Goal: Task Accomplishment & Management: Use online tool/utility

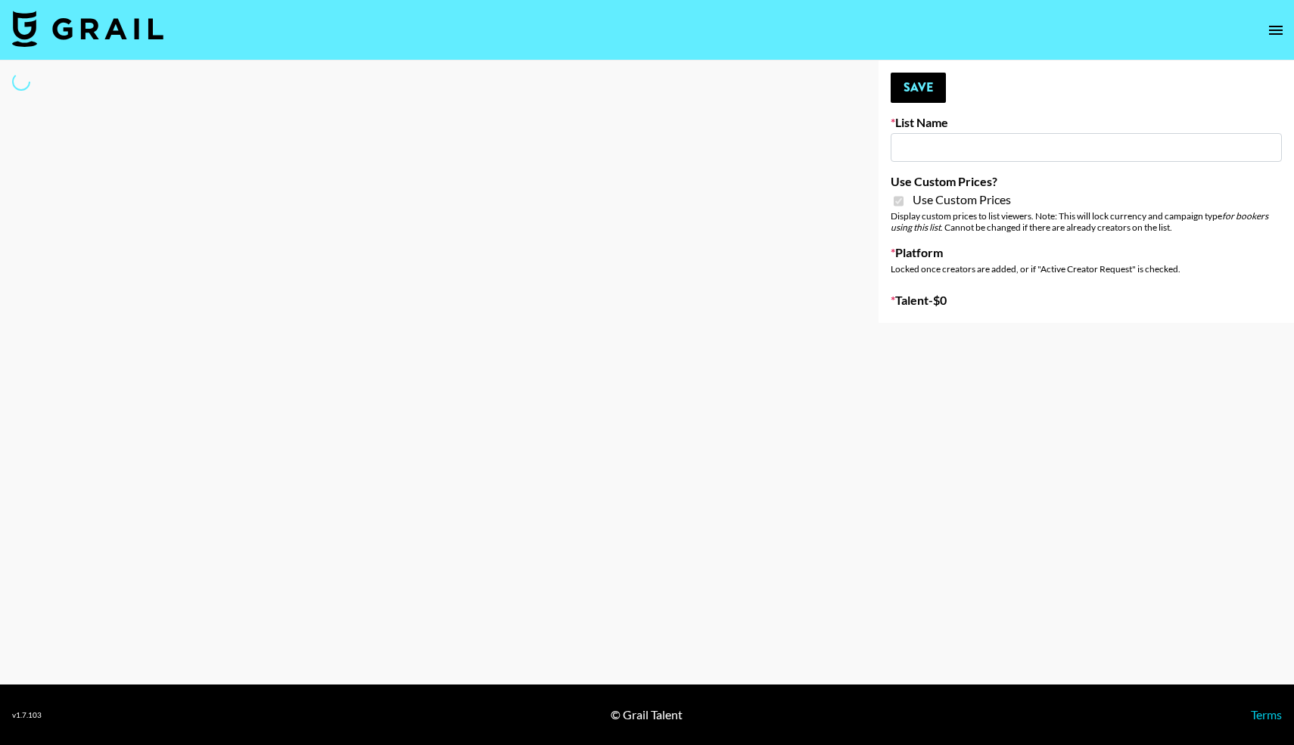
type input "Topsurveys (22nd Sept)"
checkbox input "true"
select select "Brand"
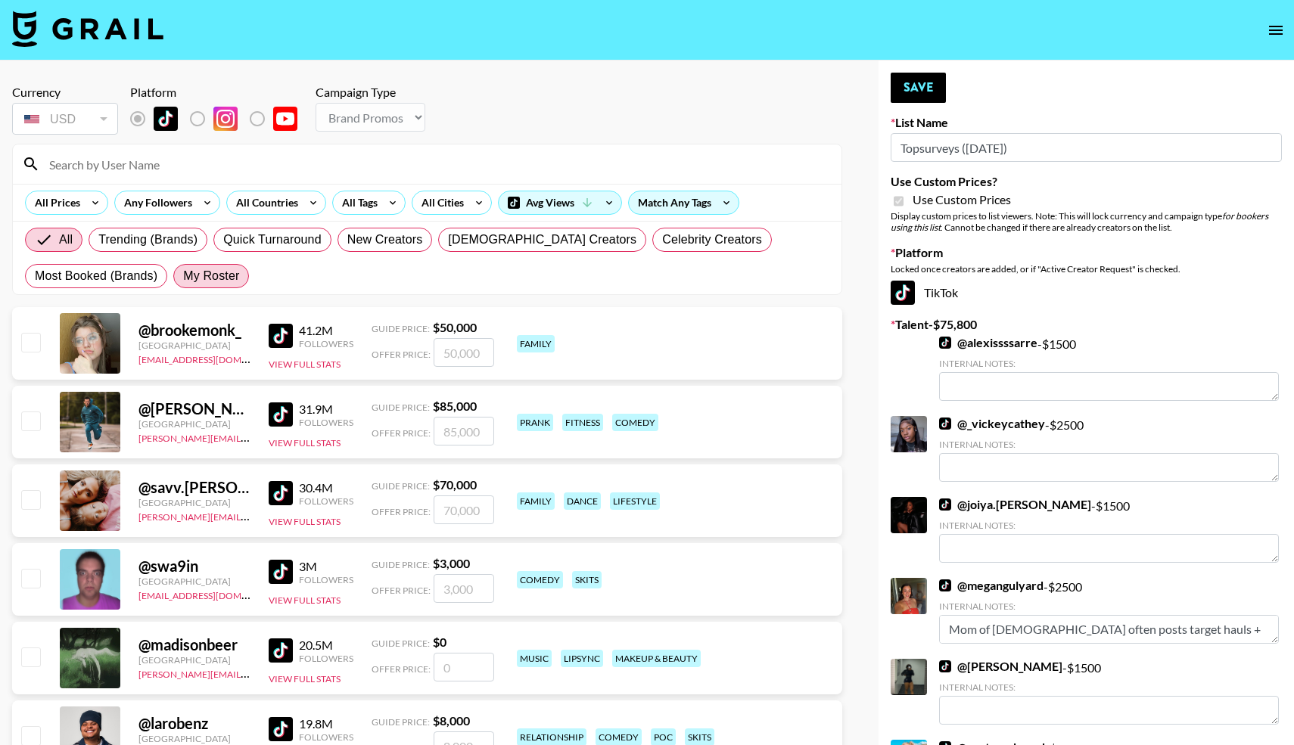
click at [210, 272] on span "My Roster" at bounding box center [211, 276] width 56 height 18
click at [183, 276] on input "My Roster" at bounding box center [183, 276] width 0 height 0
radio input "true"
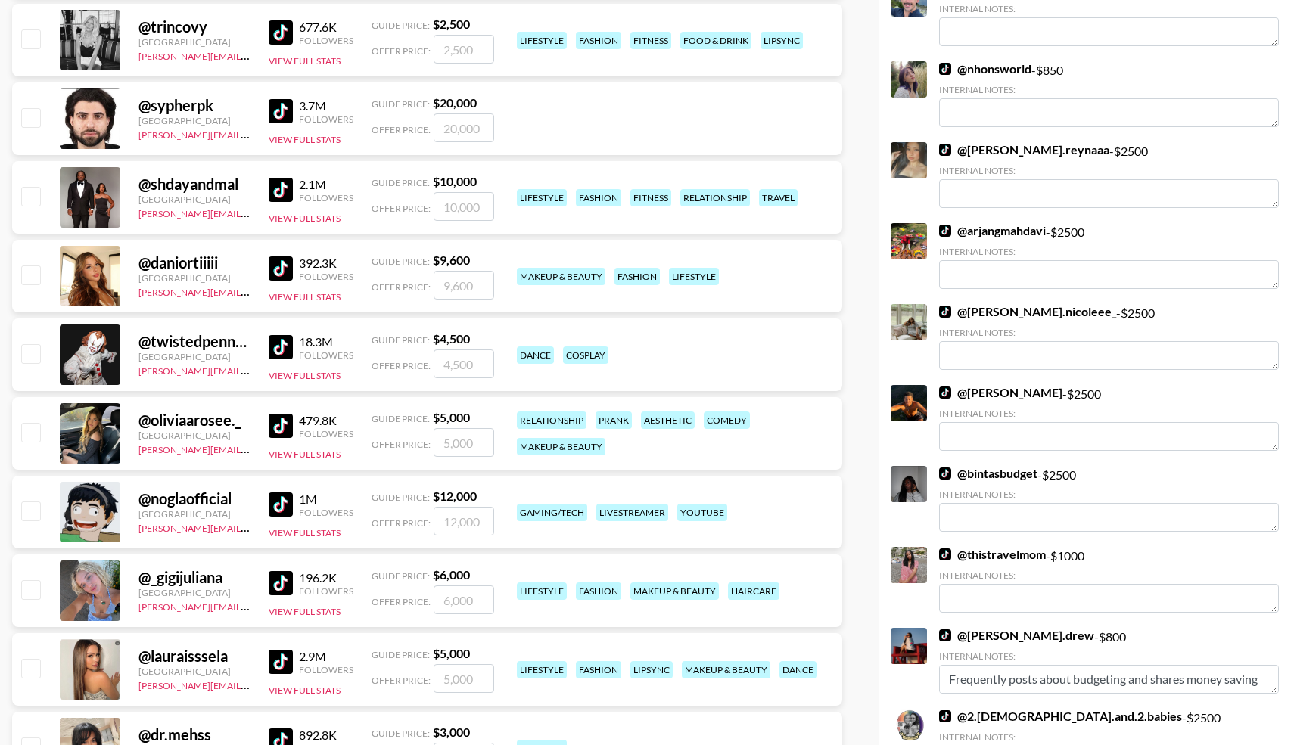
scroll to position [1350, 0]
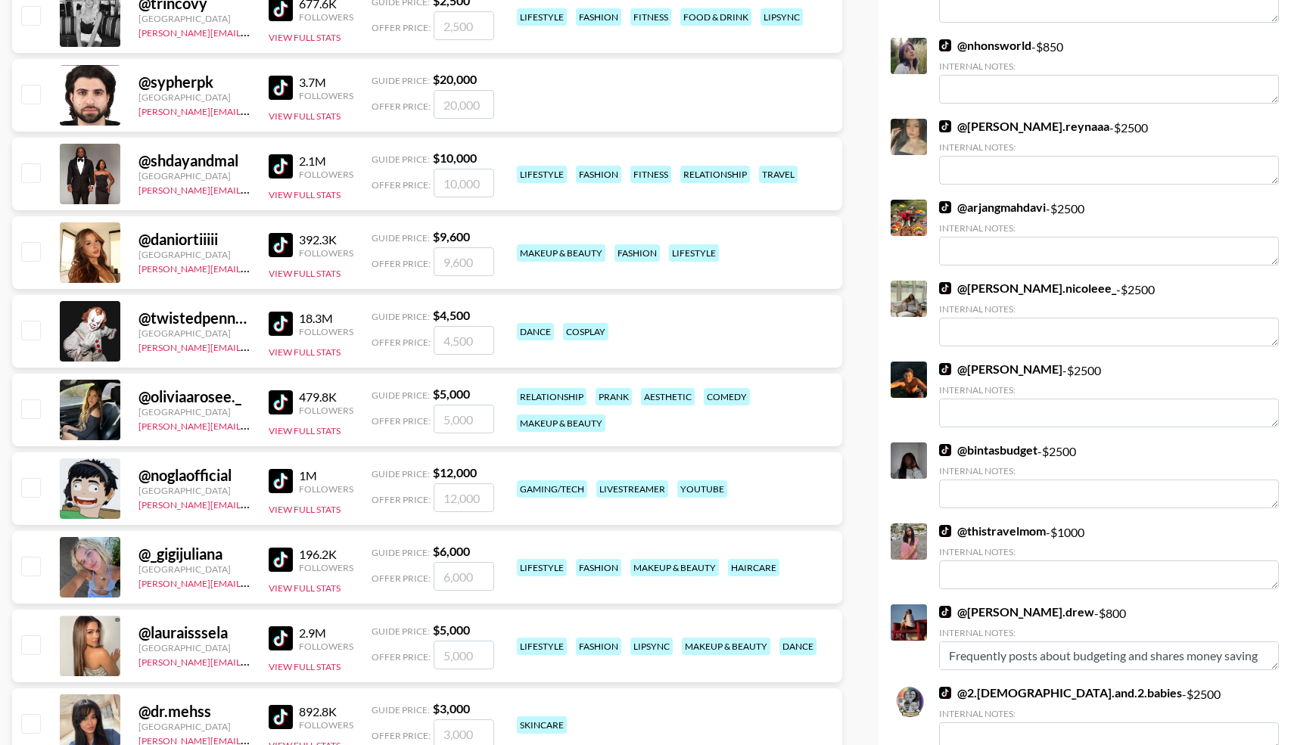
click at [35, 408] on input "checkbox" at bounding box center [30, 408] width 18 height 18
checkbox input "true"
type input "5000"
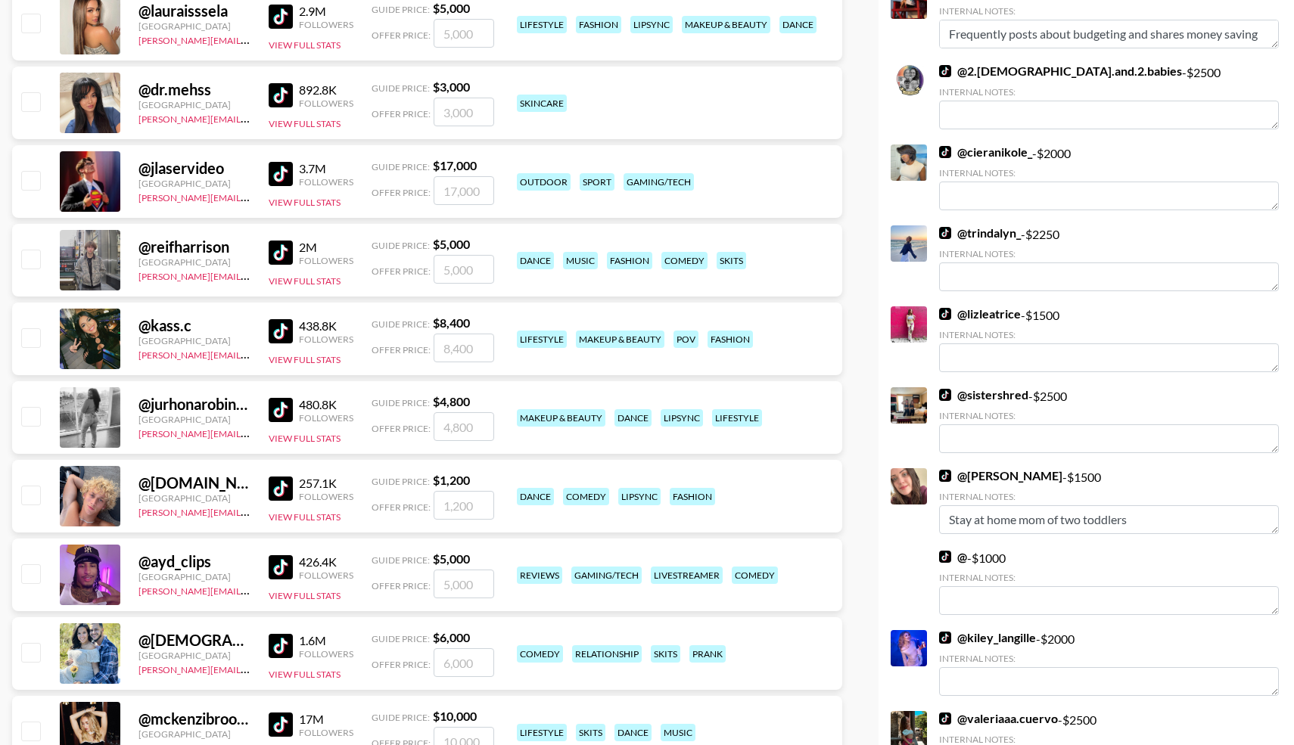
scroll to position [1973, 0]
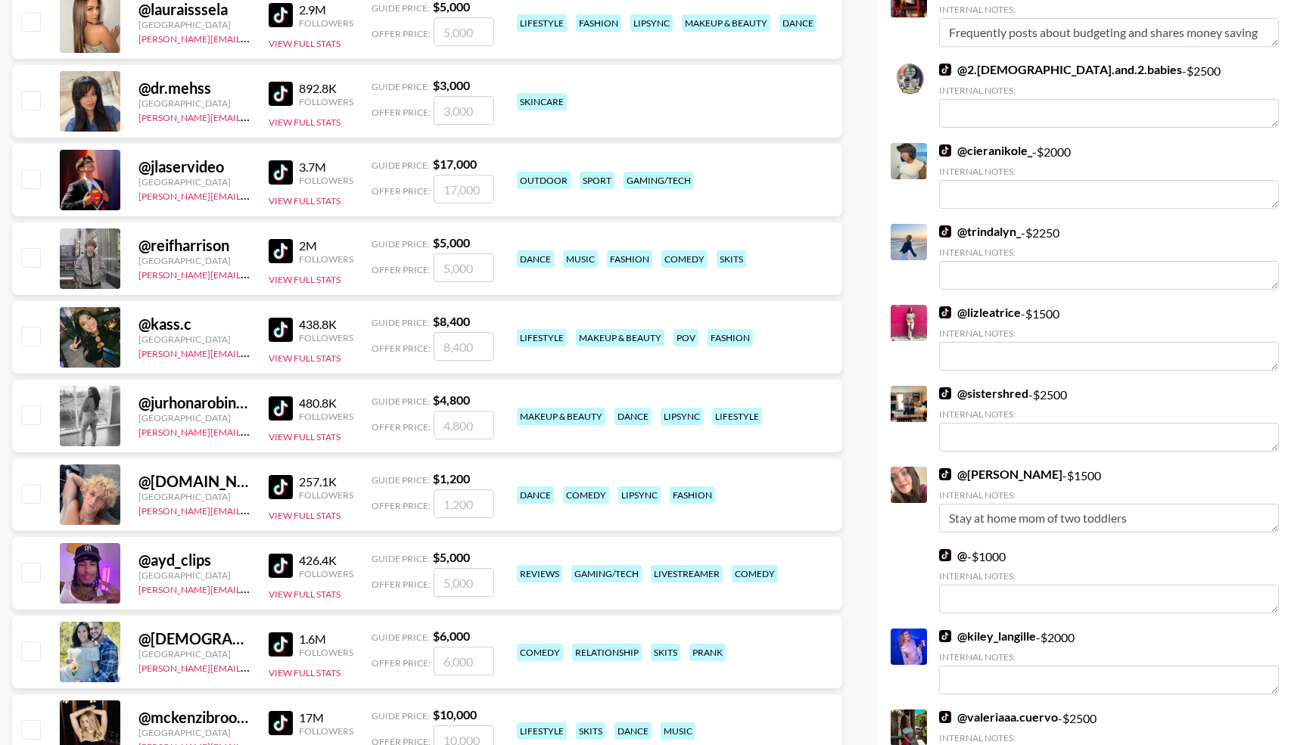
click at [35, 489] on input "checkbox" at bounding box center [30, 493] width 18 height 18
checkbox input "true"
drag, startPoint x: 474, startPoint y: 501, endPoint x: 381, endPoint y: 507, distance: 94.0
click at [381, 507] on div "Offer Price: 1200" at bounding box center [432, 503] width 123 height 29
type input "2000"
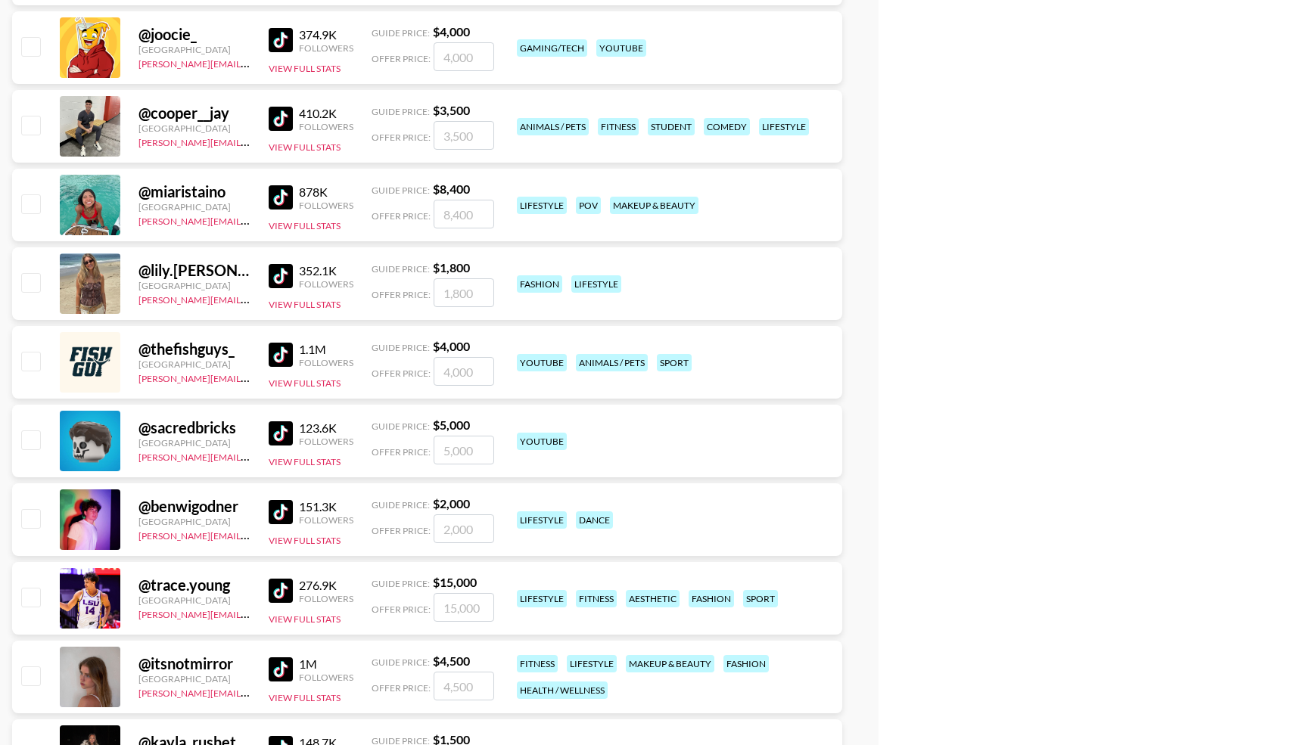
scroll to position [3759, 0]
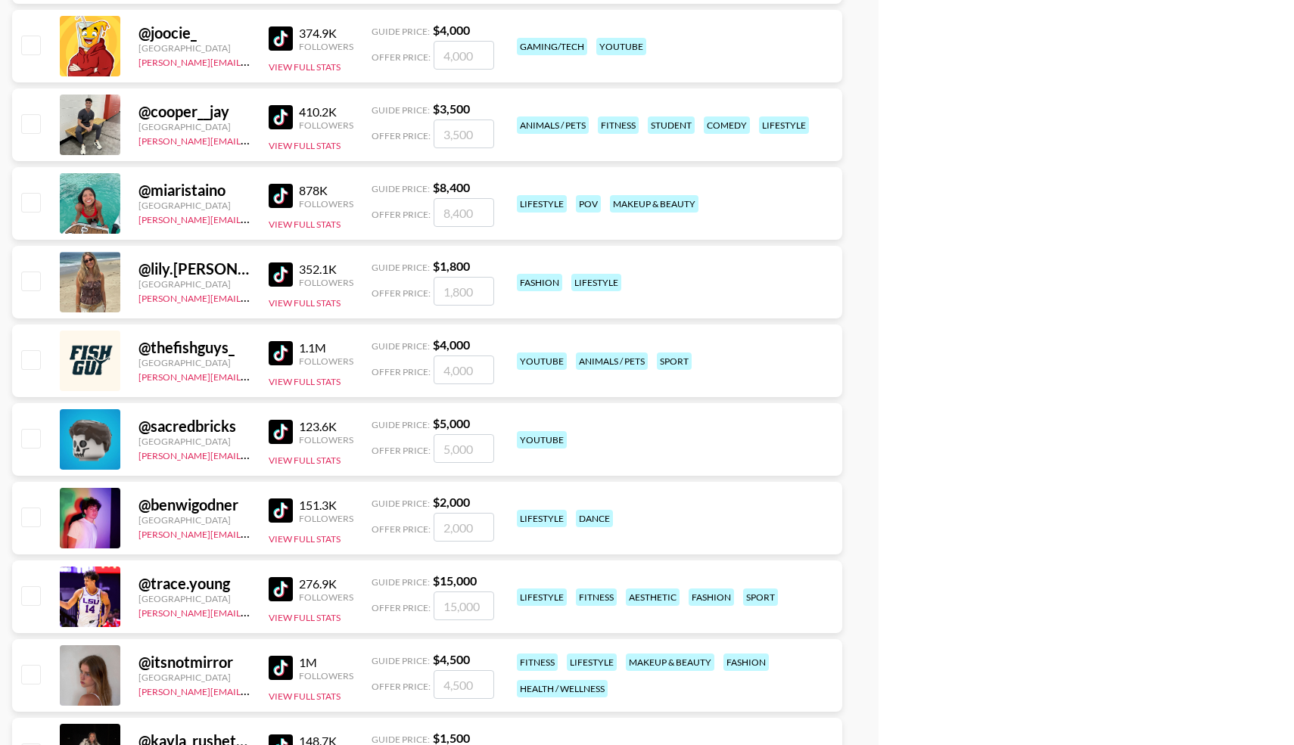
click at [32, 520] on input "checkbox" at bounding box center [30, 517] width 18 height 18
checkbox input "true"
type input "2000"
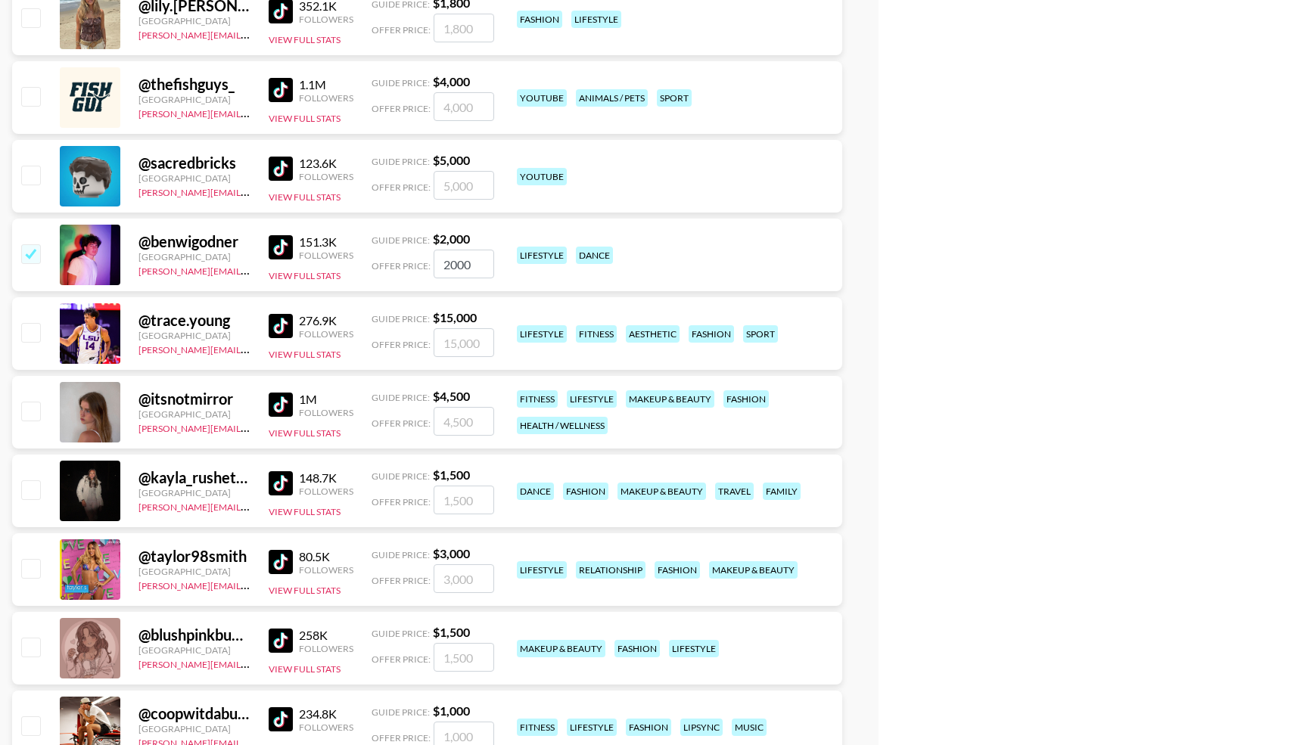
scroll to position [4027, 0]
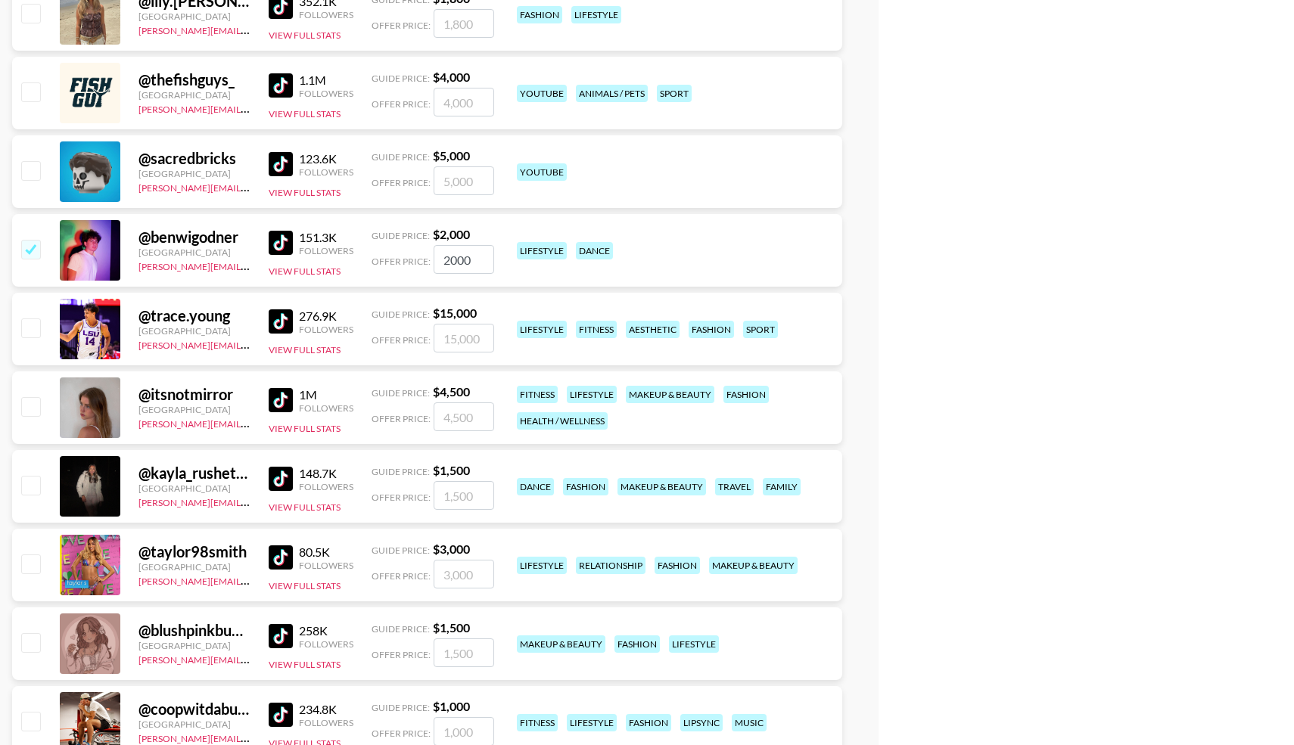
click at [36, 486] on input "checkbox" at bounding box center [30, 485] width 18 height 18
checkbox input "true"
type input "1500"
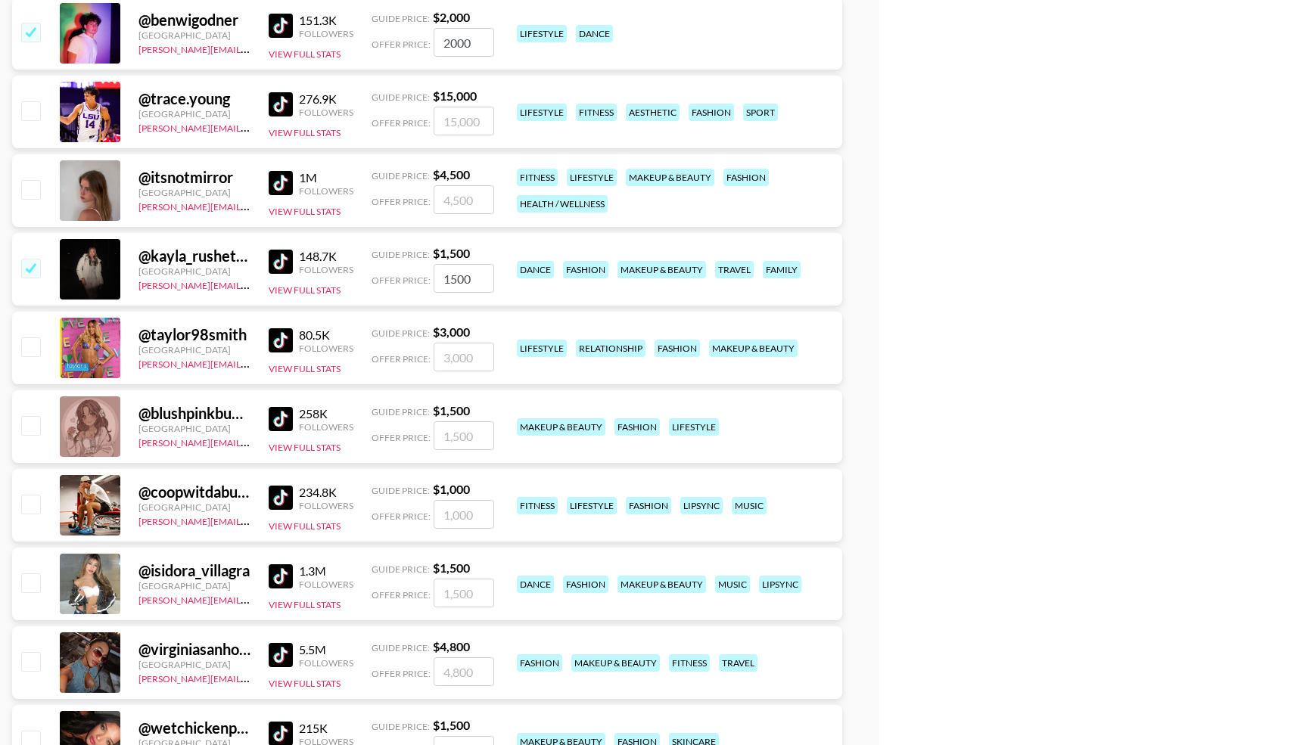
scroll to position [4246, 0]
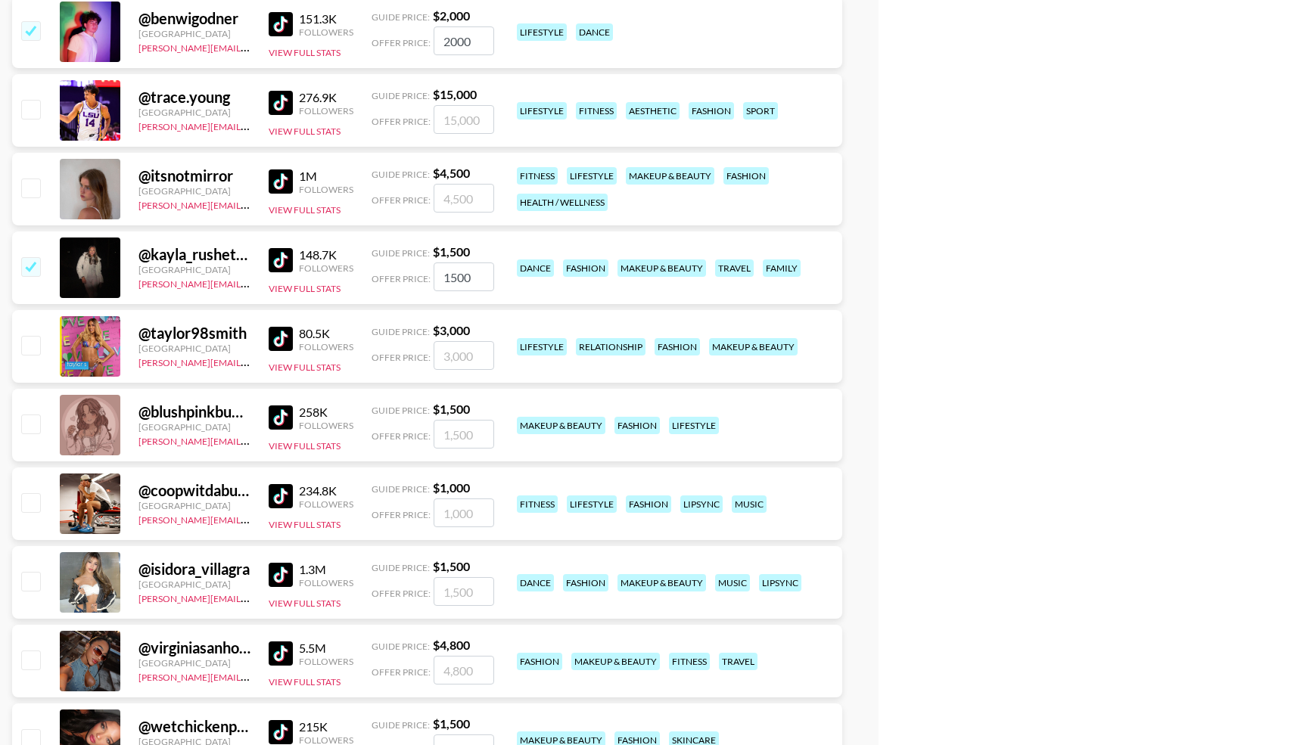
click at [34, 503] on input "checkbox" at bounding box center [30, 502] width 18 height 18
checkbox input "true"
type input "1000"
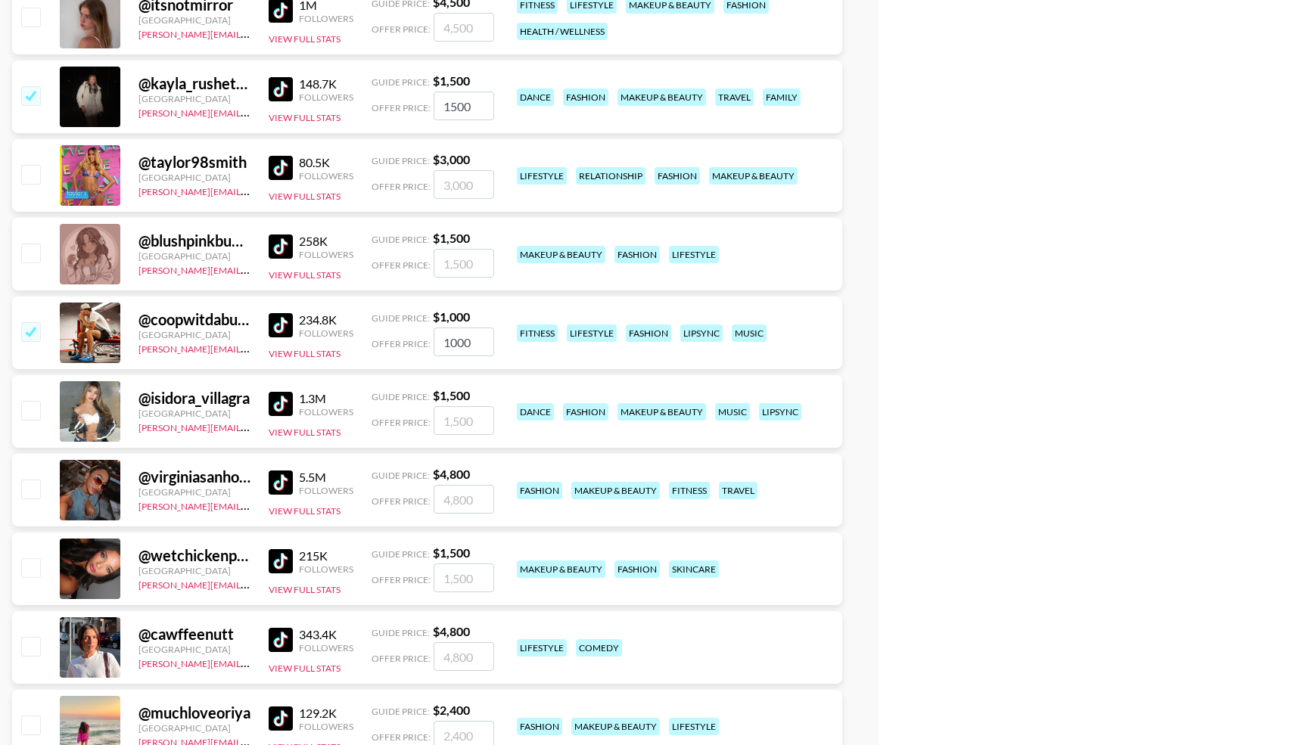
scroll to position [4443, 0]
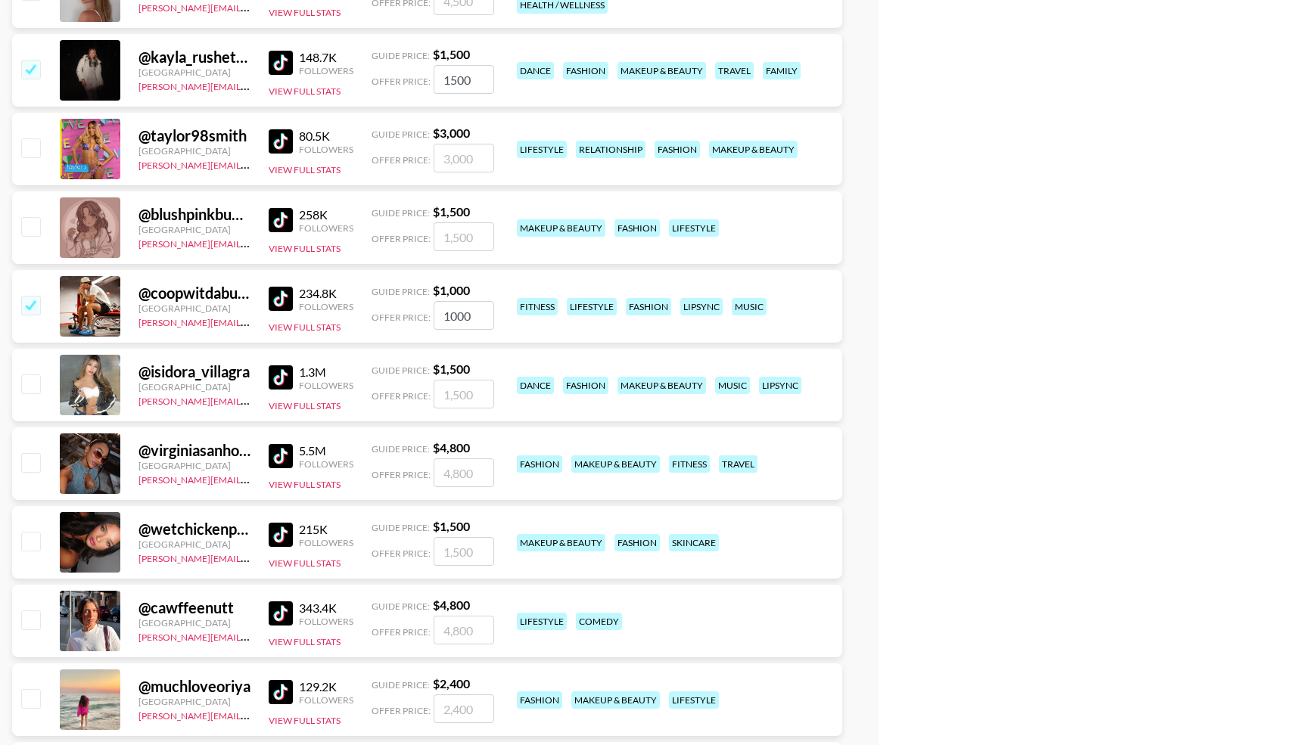
click at [33, 542] on input "checkbox" at bounding box center [30, 541] width 18 height 18
checkbox input "true"
type input "1500"
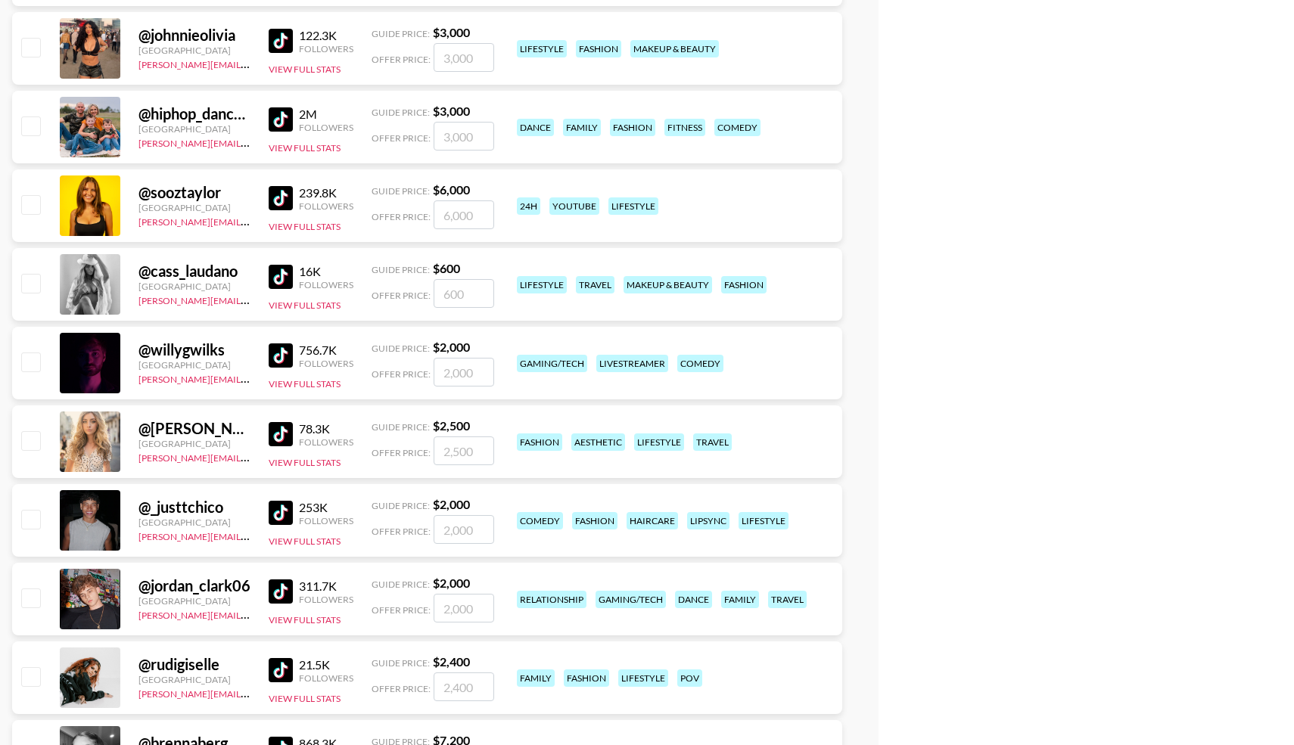
scroll to position [5181, 0]
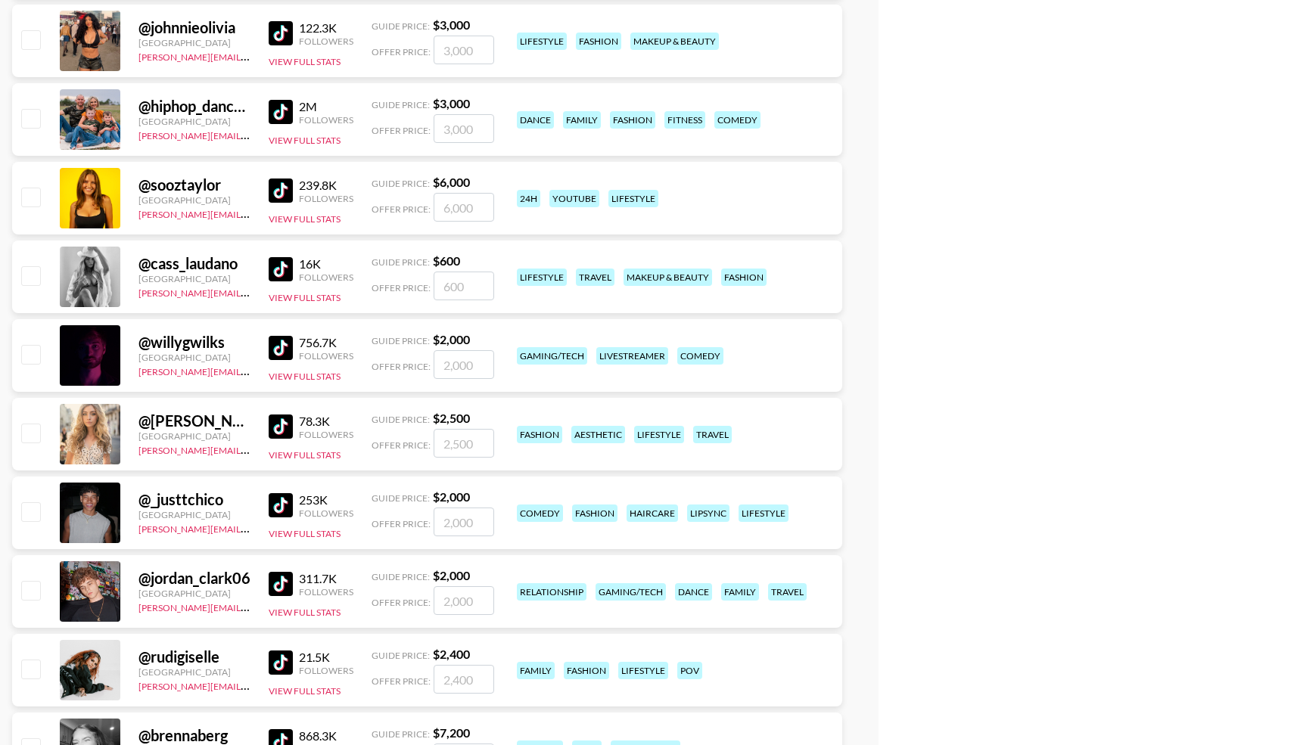
click at [33, 427] on input "checkbox" at bounding box center [30, 433] width 18 height 18
checkbox input "true"
type input "2500"
click at [33, 515] on input "checkbox" at bounding box center [30, 511] width 18 height 18
checkbox input "true"
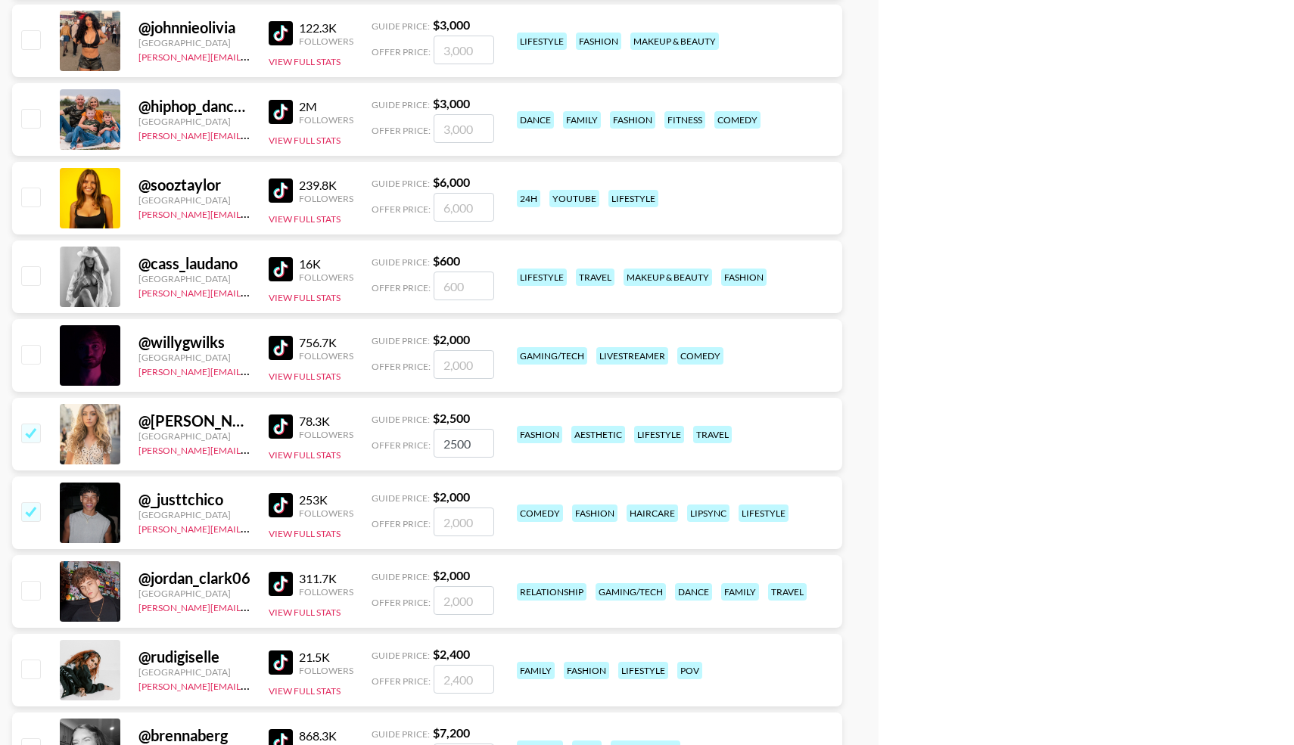
type input "2000"
click at [28, 589] on input "checkbox" at bounding box center [30, 590] width 18 height 18
checkbox input "true"
type input "2000"
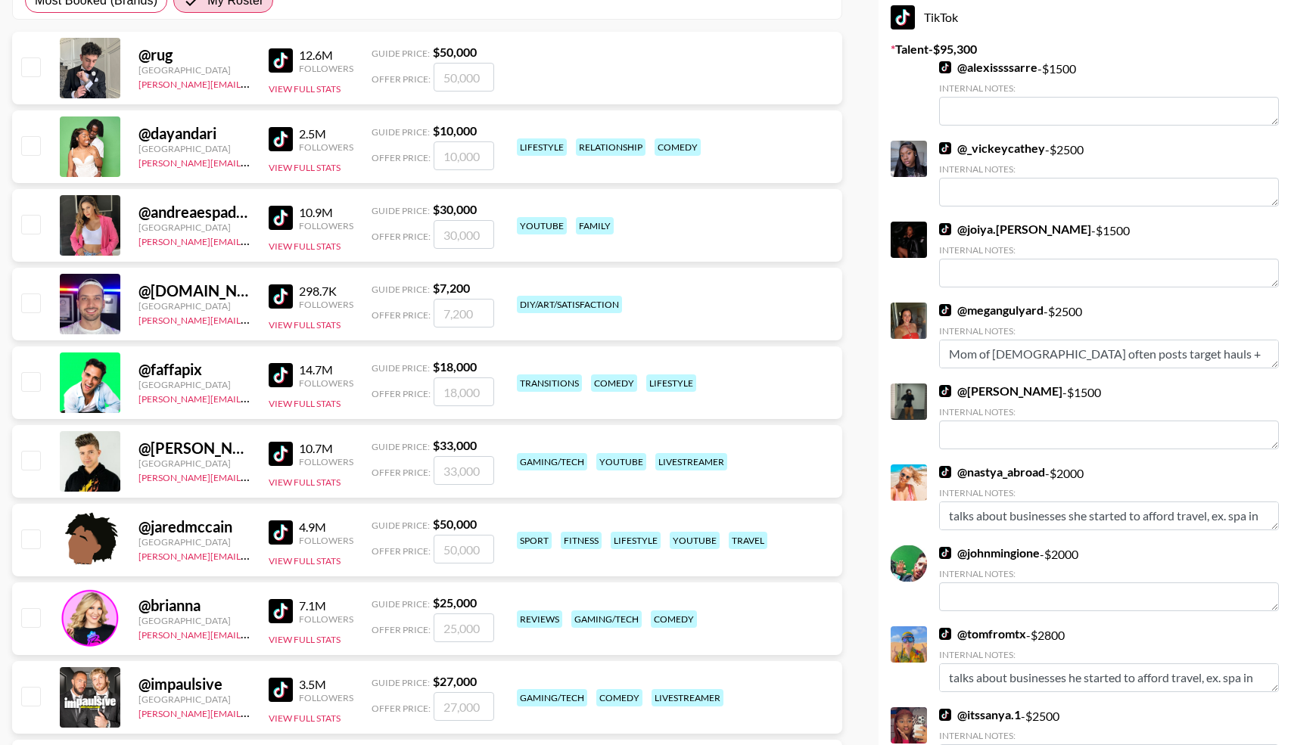
scroll to position [0, 0]
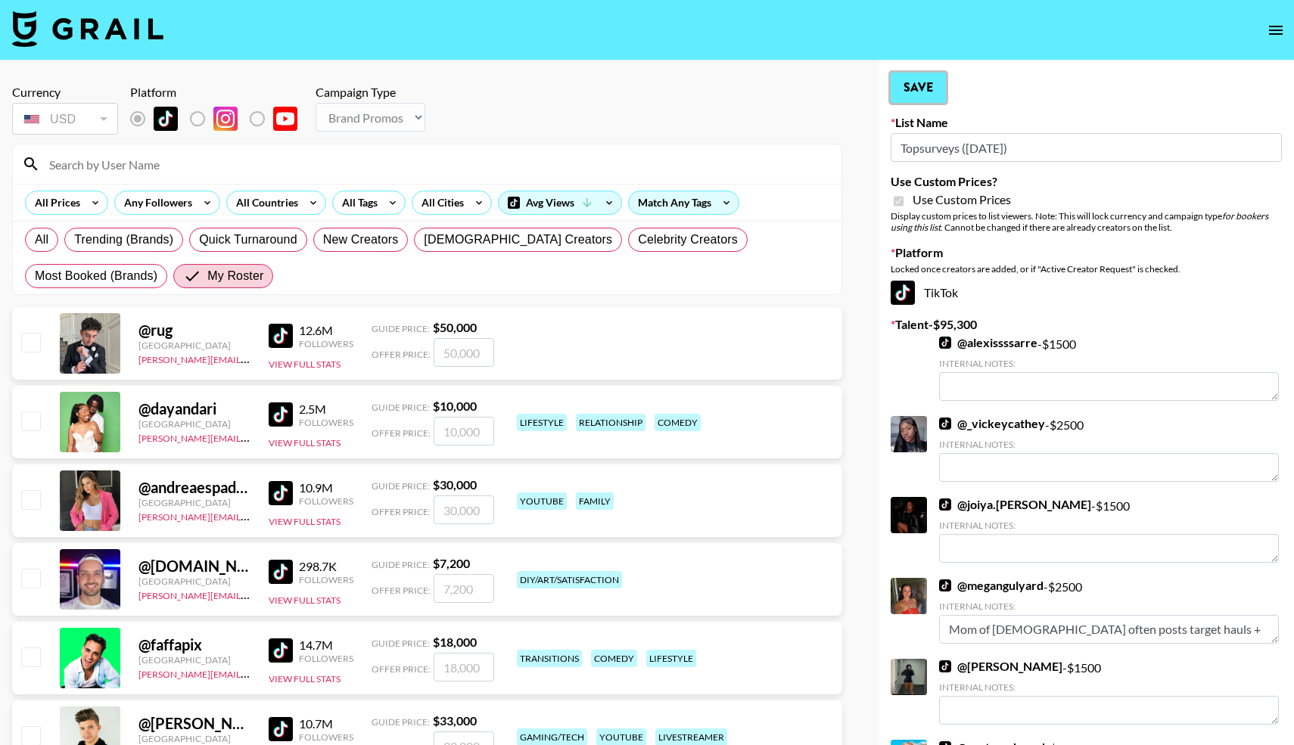
click at [920, 87] on button "Save" at bounding box center [917, 88] width 55 height 30
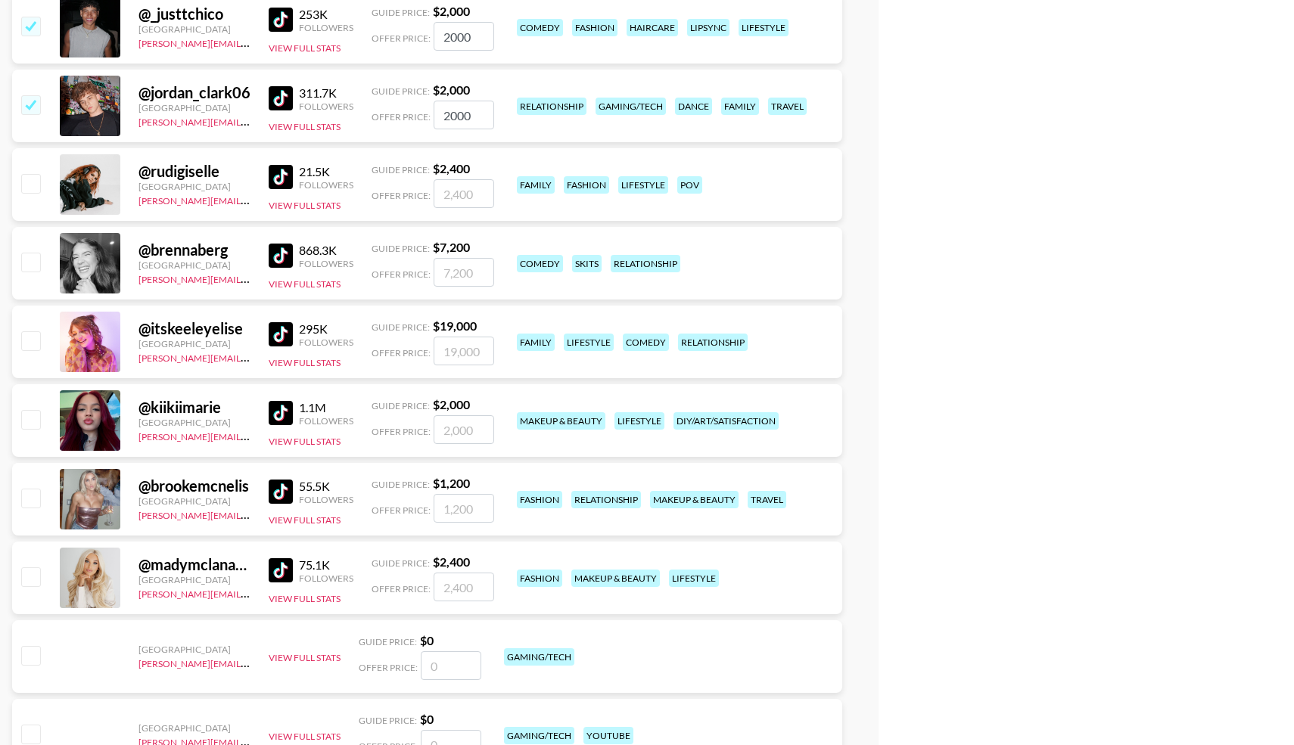
scroll to position [5671, 0]
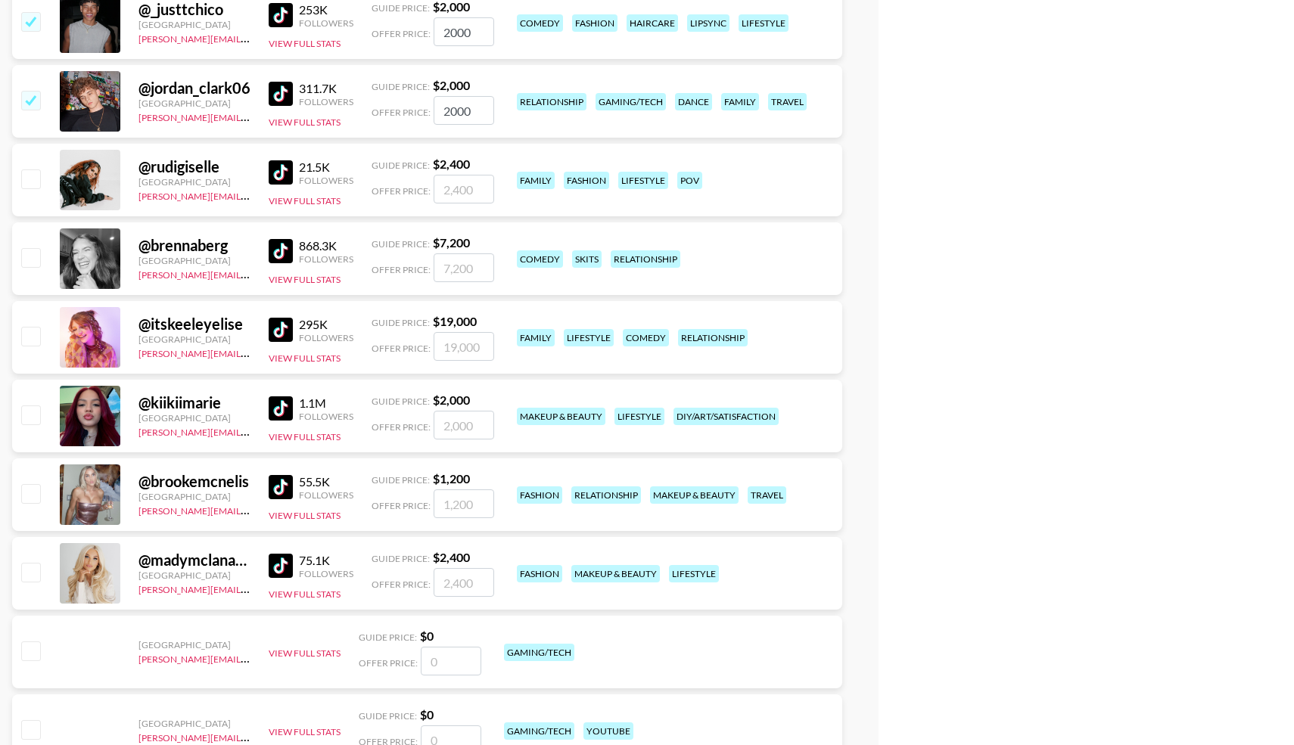
click at [15, 490] on div "@ brookemcnelis United States laura_clark@grail-talent.com 55.5K Followers View…" at bounding box center [427, 494] width 830 height 73
click at [26, 491] on input "checkbox" at bounding box center [30, 493] width 18 height 18
checkbox input "true"
type input "1200"
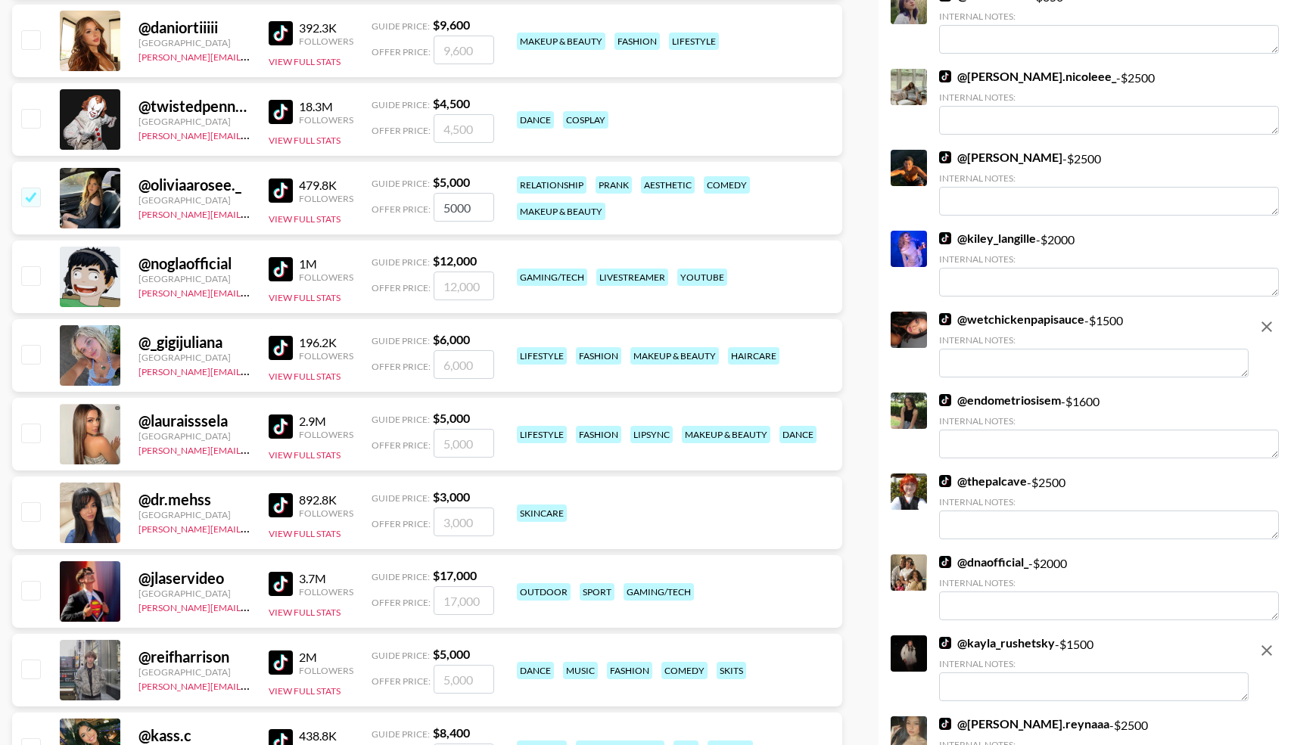
scroll to position [0, 0]
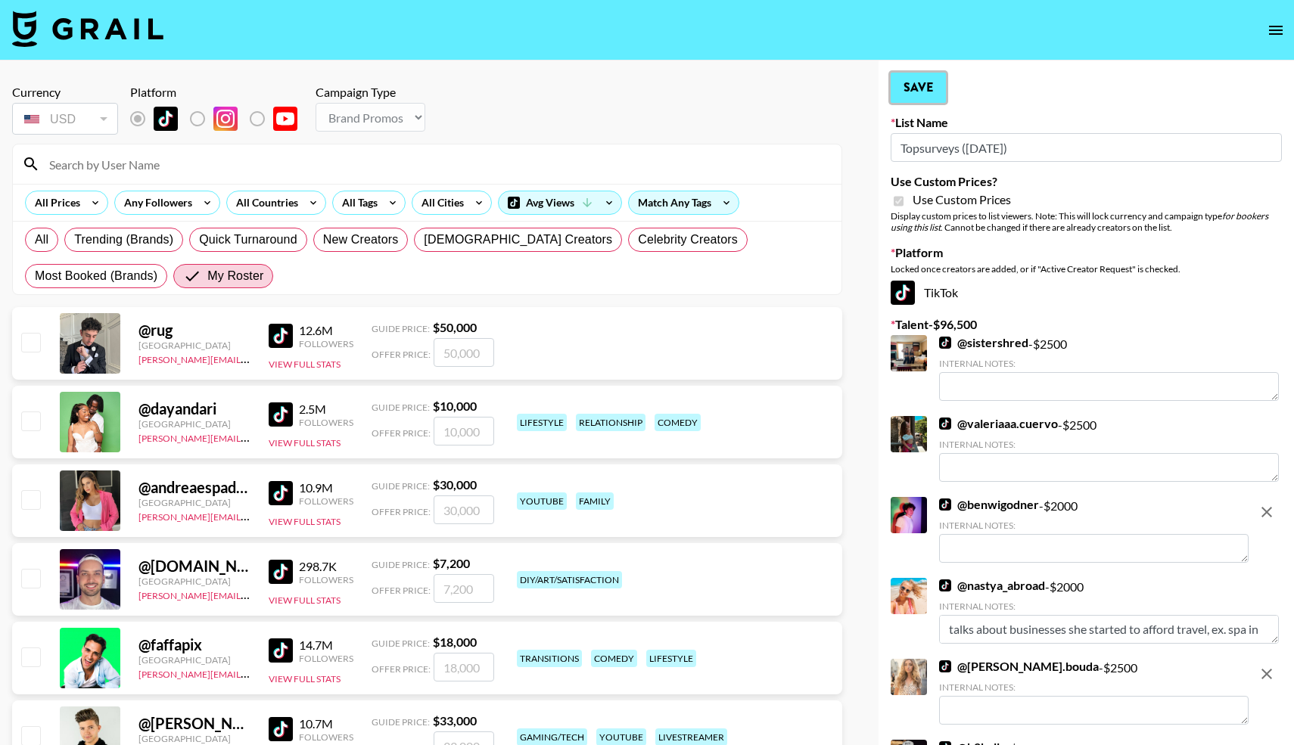
click at [938, 86] on button "Save" at bounding box center [917, 88] width 55 height 30
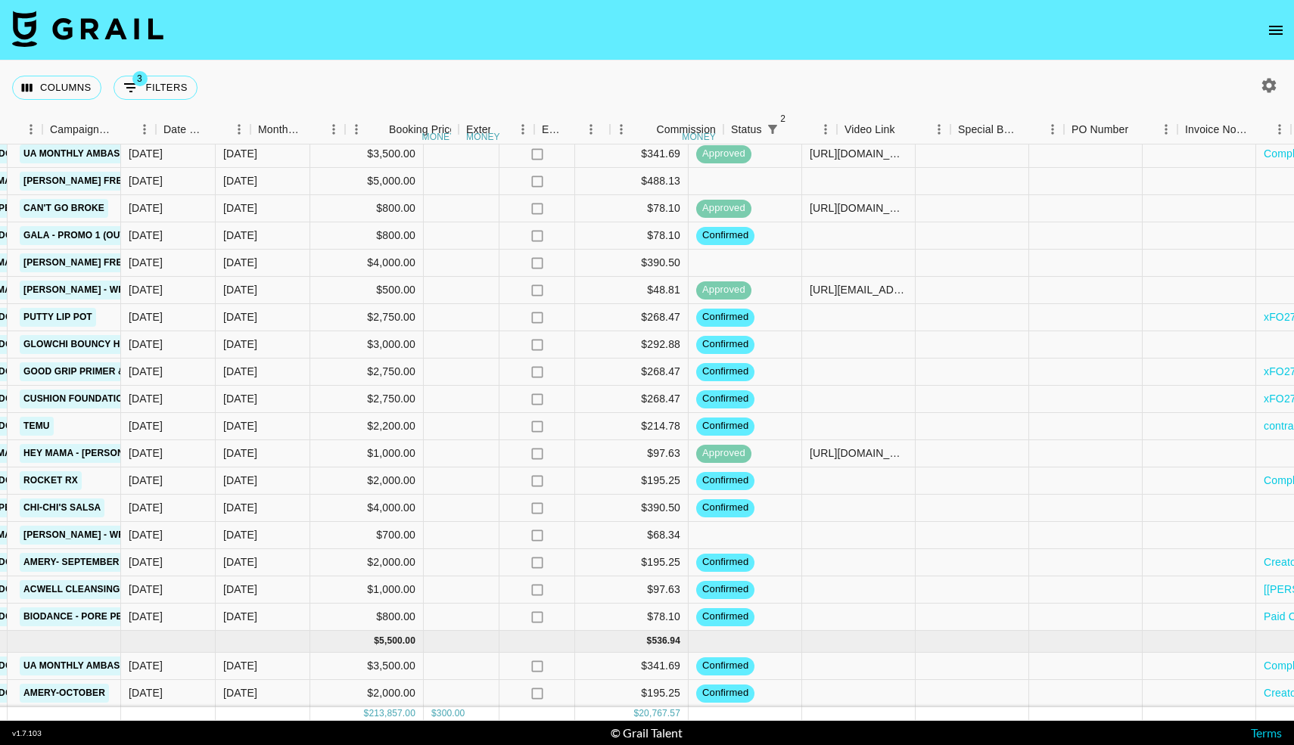
scroll to position [2216, 1049]
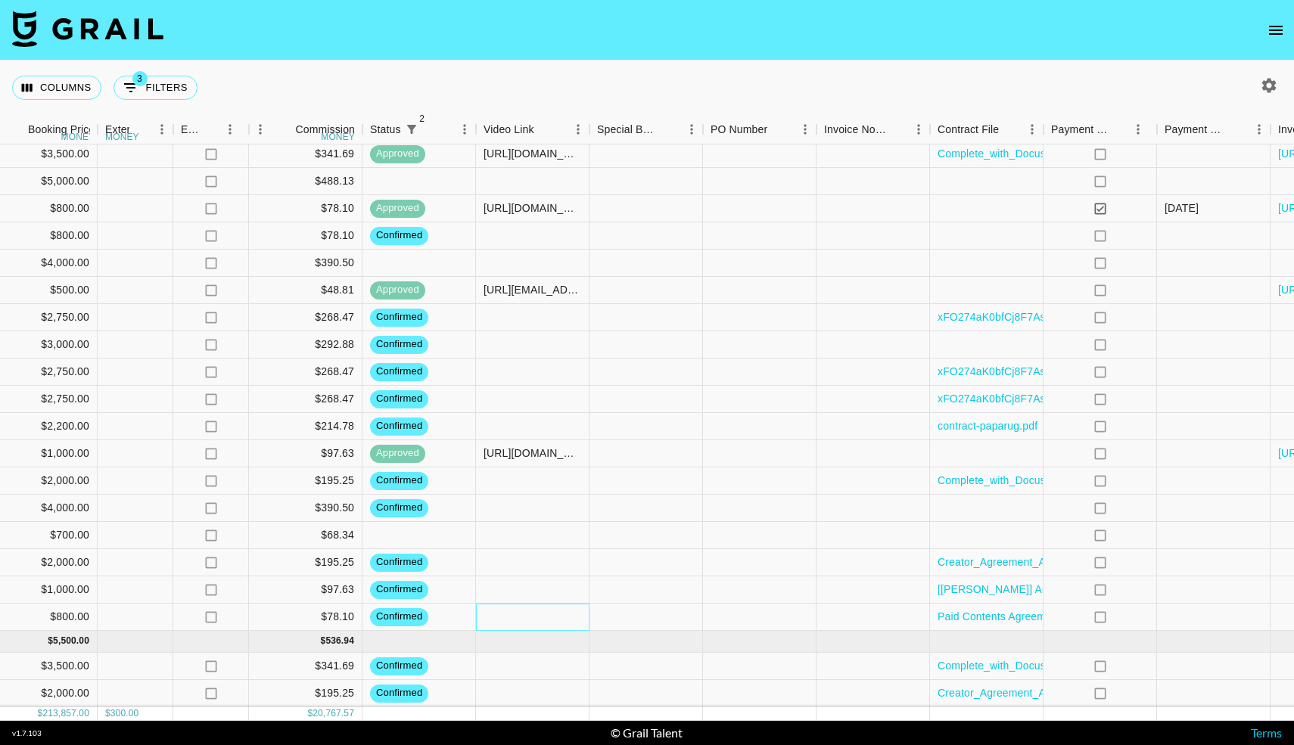
click at [517, 618] on div at bounding box center [532, 617] width 113 height 27
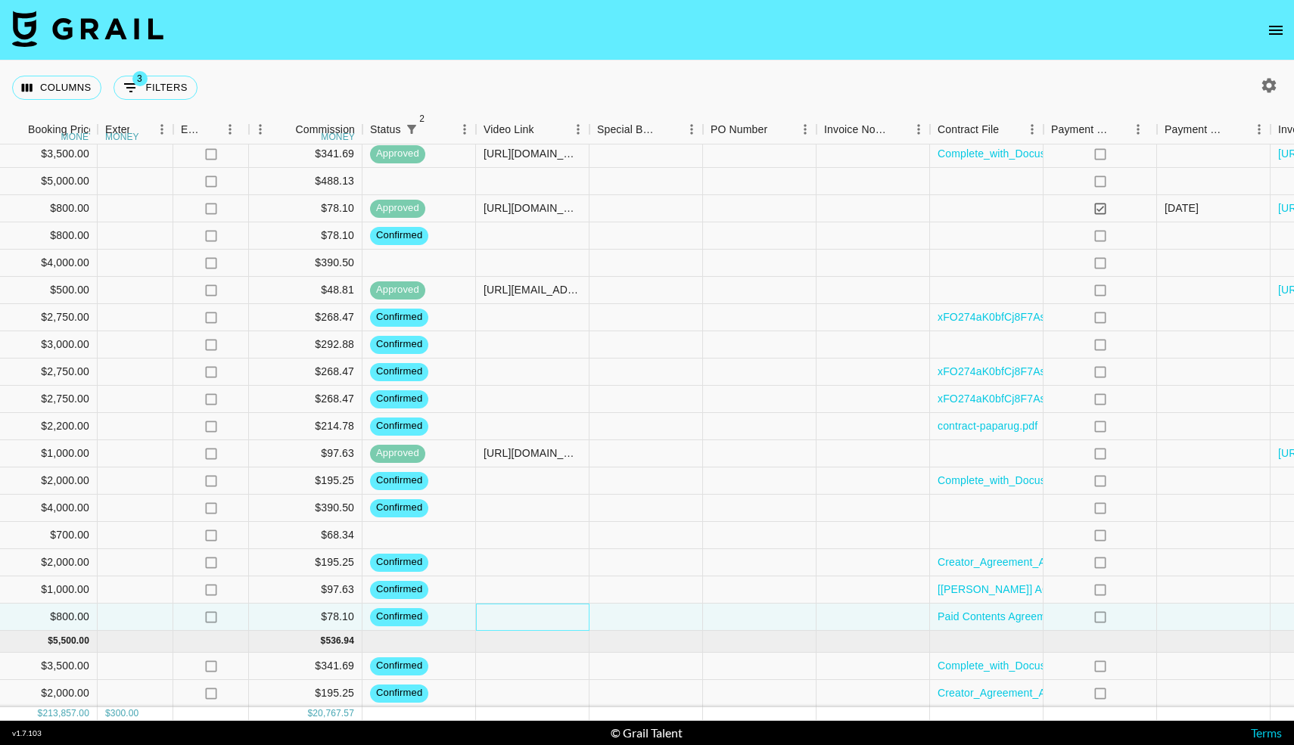
click at [517, 618] on div at bounding box center [532, 617] width 113 height 27
type input "[URL][DOMAIN_NAME]"
click at [622, 616] on div at bounding box center [645, 617] width 113 height 27
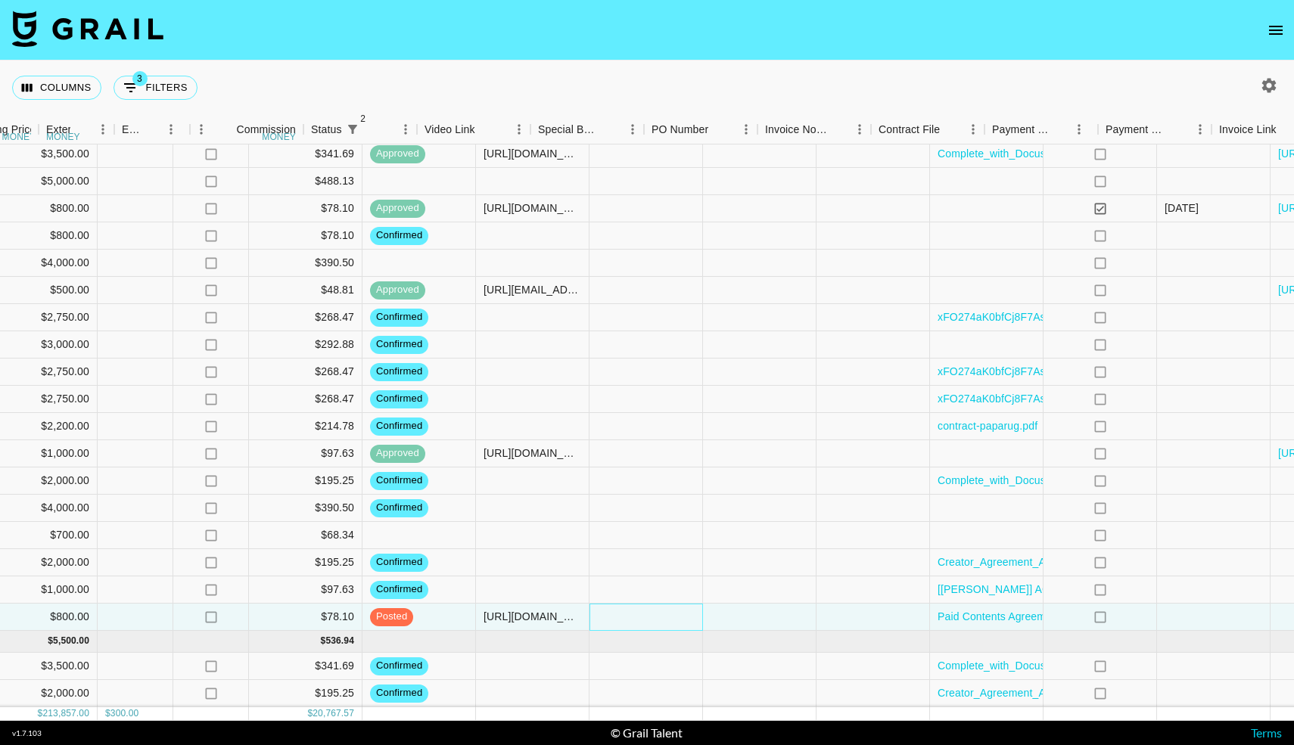
scroll to position [2216, 1199]
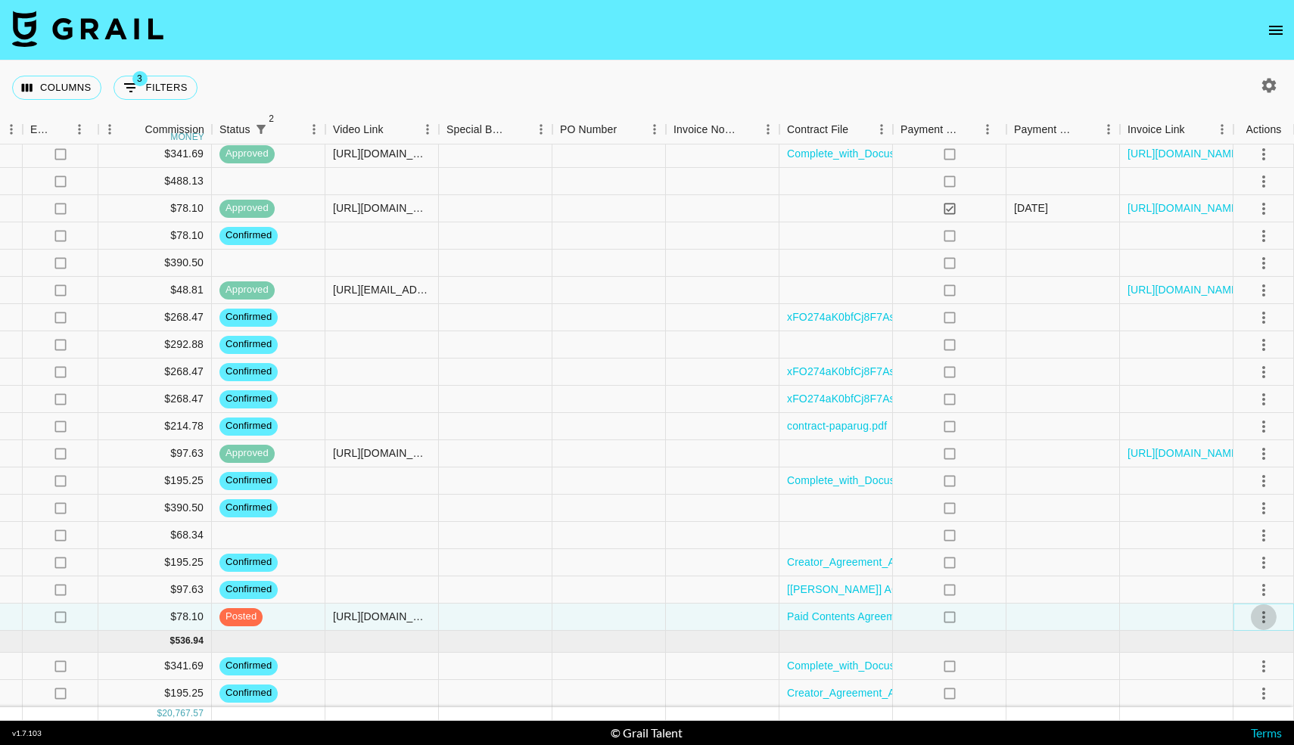
click at [1266, 616] on icon "select merge strategy" at bounding box center [1263, 617] width 18 height 18
click at [1228, 586] on div "Approve" at bounding box center [1230, 585] width 46 height 18
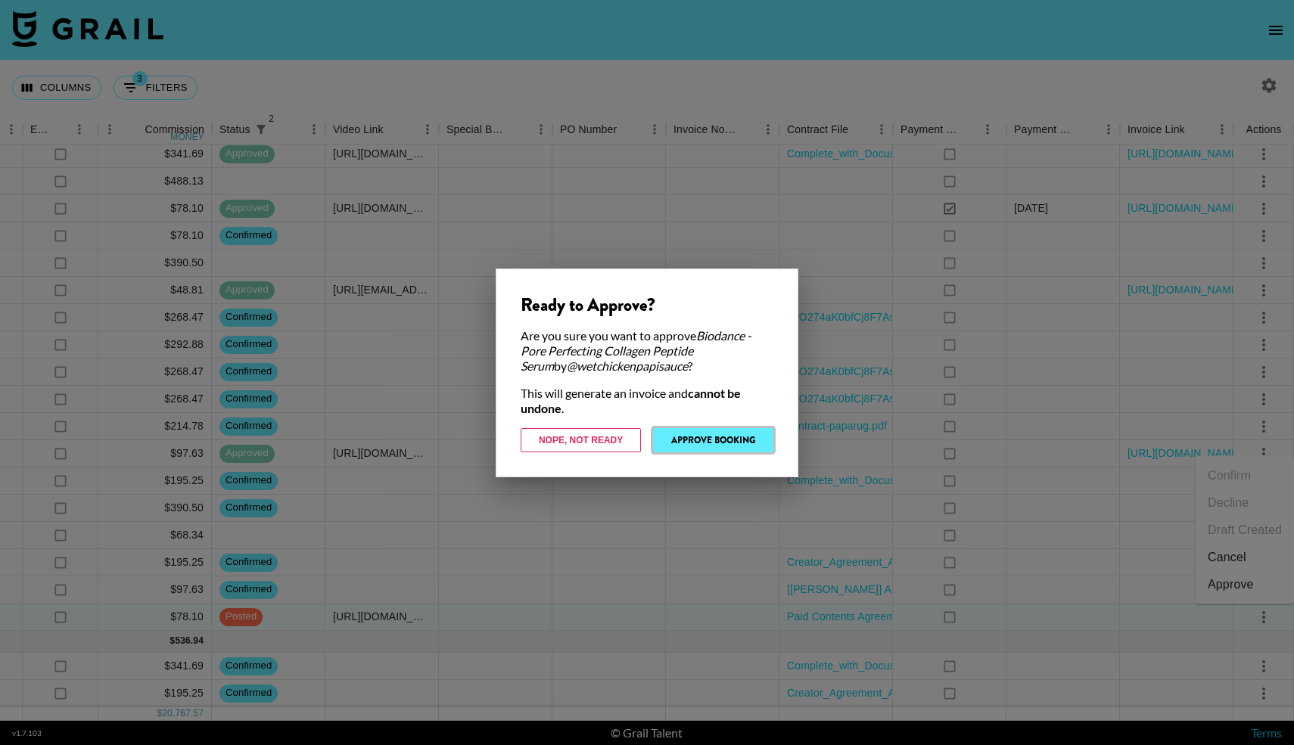
click at [698, 443] on button "Approve Booking" at bounding box center [713, 440] width 120 height 24
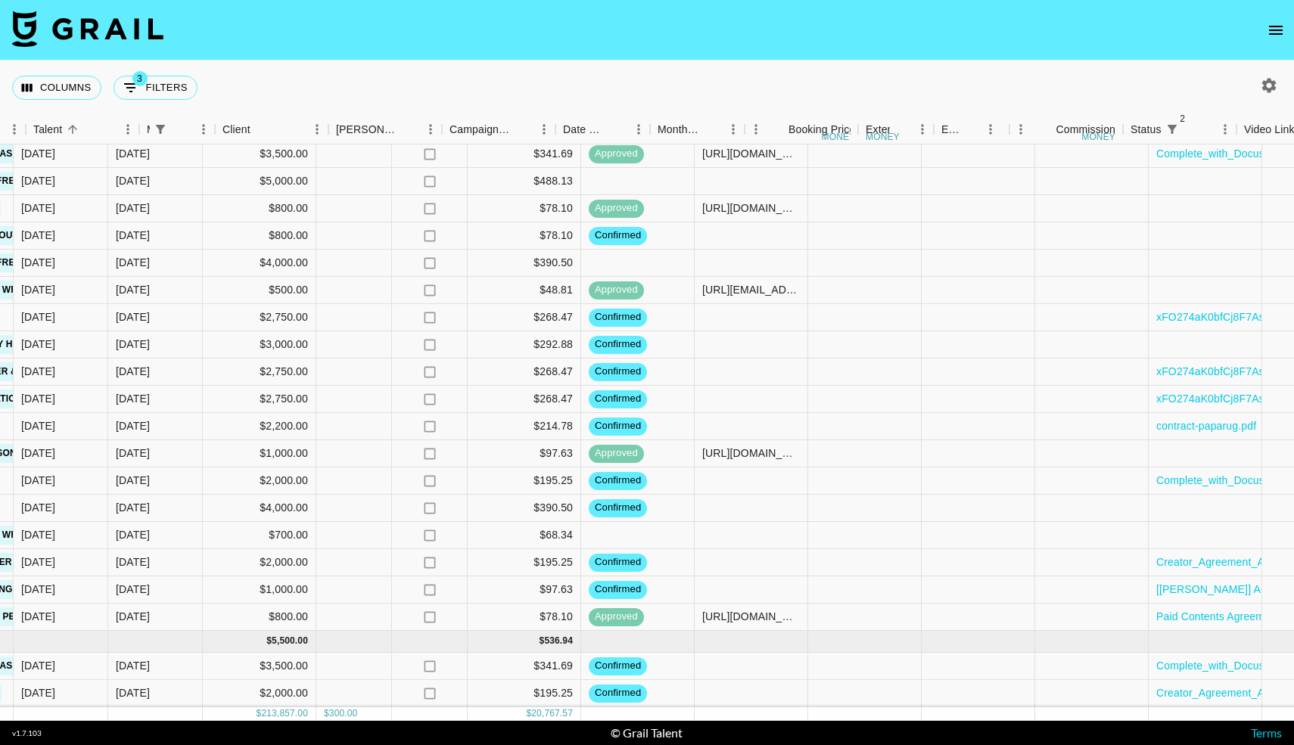
scroll to position [2216, 1199]
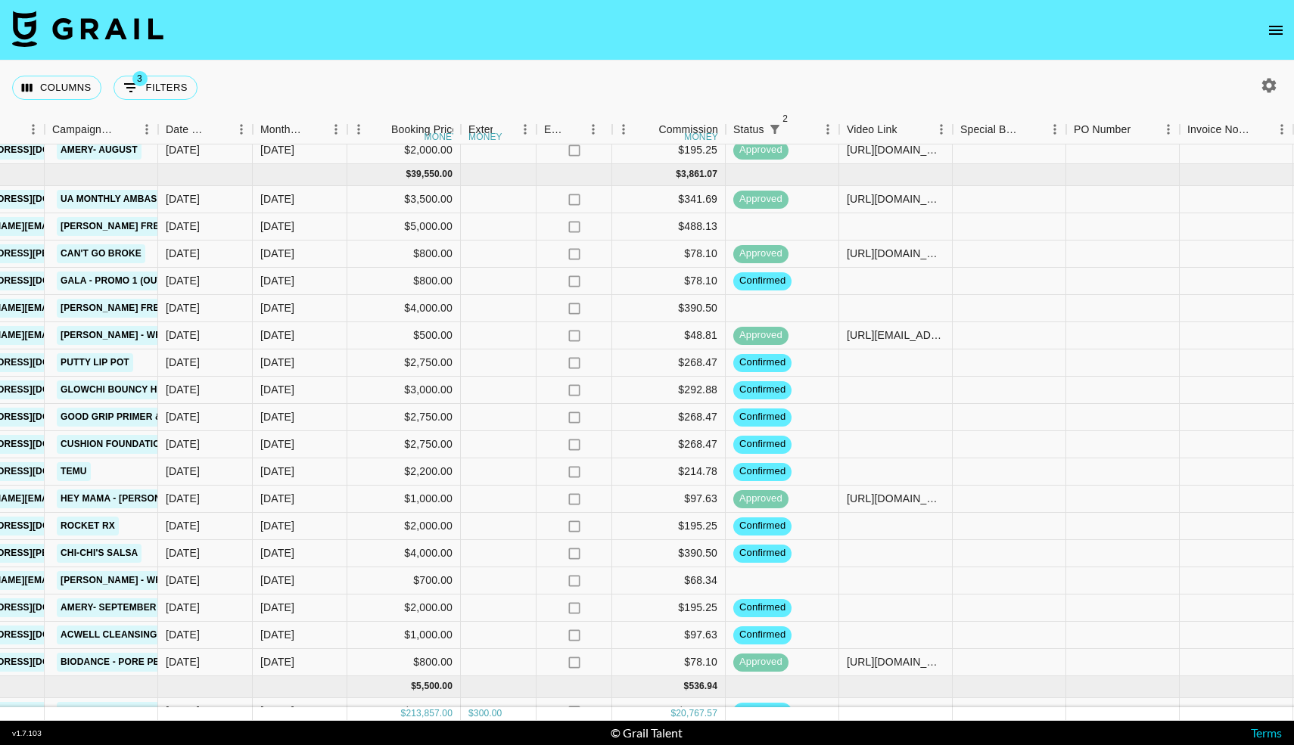
scroll to position [2171, 885]
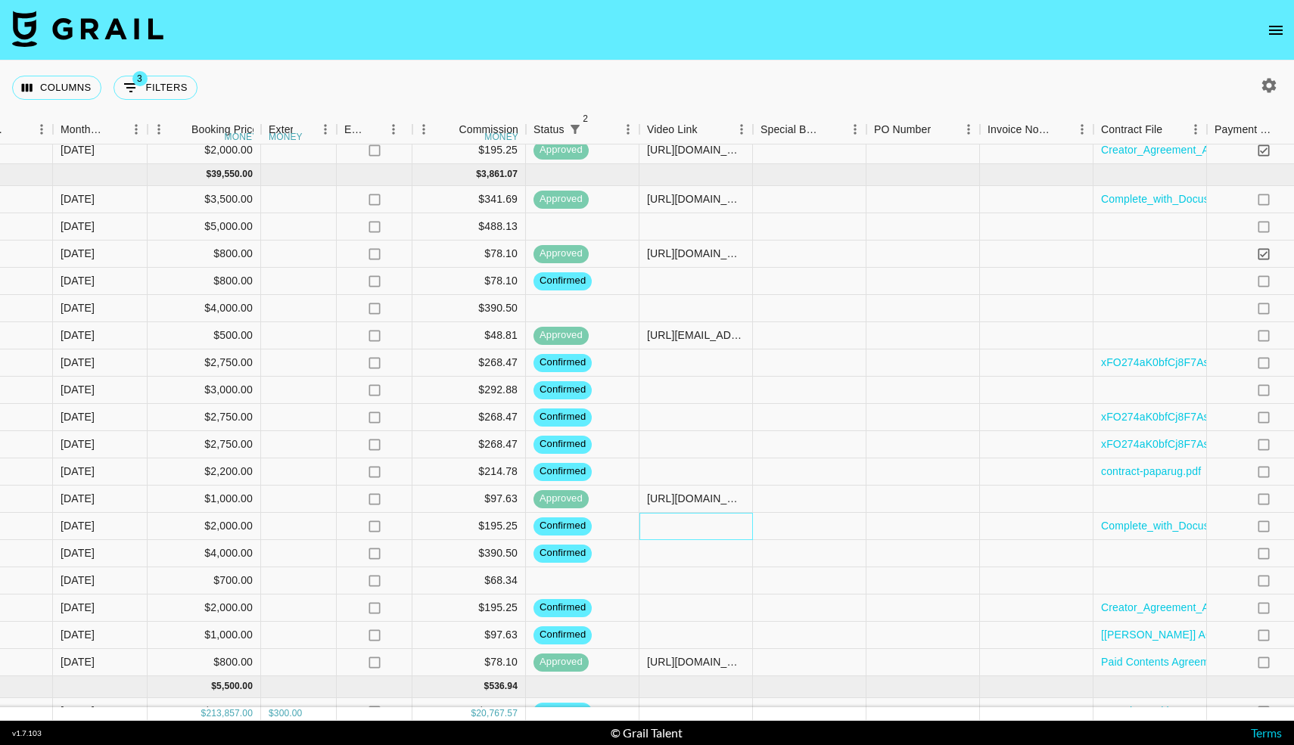
click at [666, 527] on div at bounding box center [695, 526] width 113 height 27
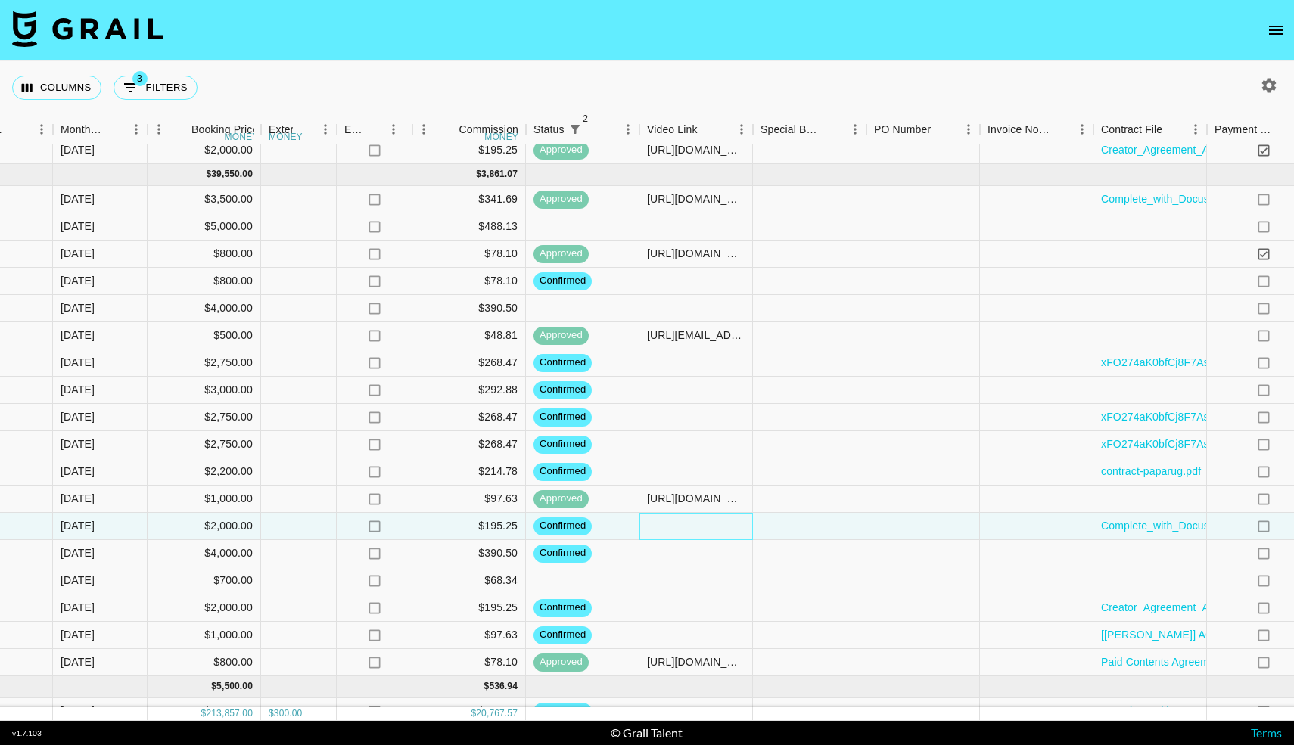
click at [666, 527] on div at bounding box center [695, 526] width 113 height 27
type input "[URL][DOMAIN_NAME]"
click at [833, 530] on div at bounding box center [809, 526] width 113 height 27
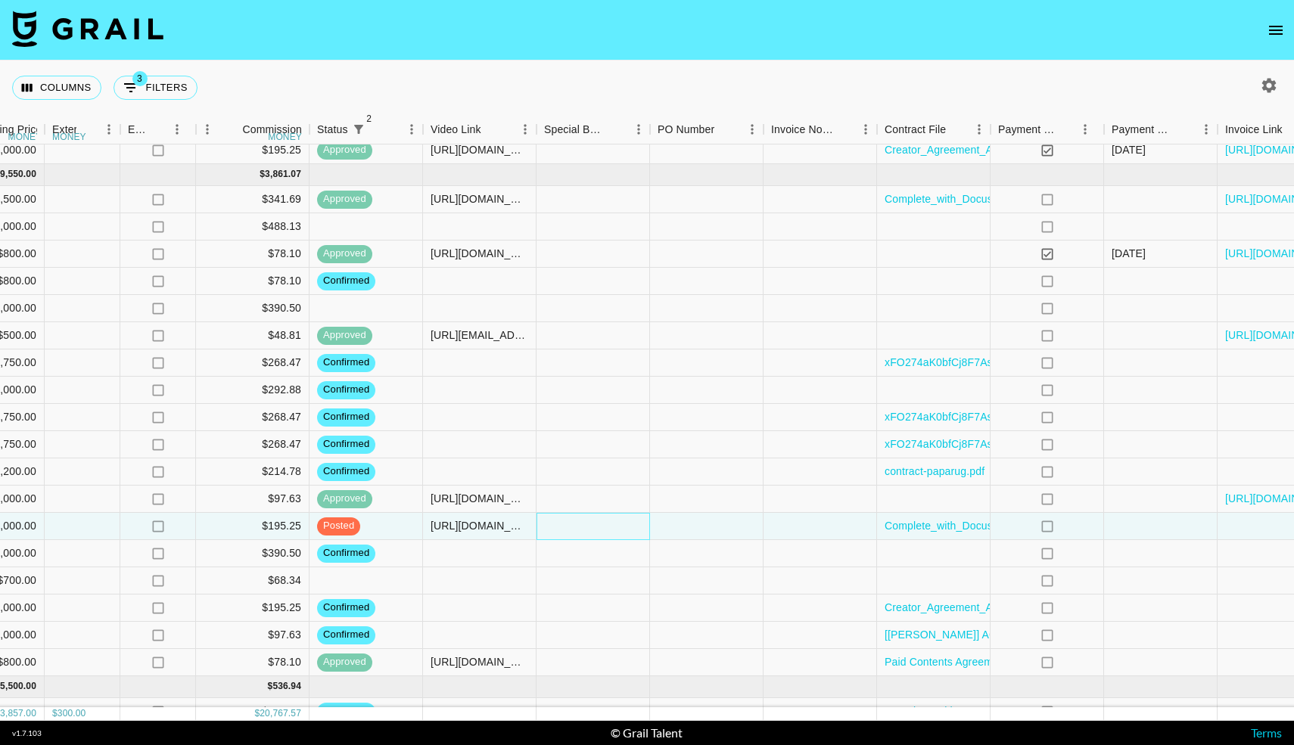
scroll to position [2171, 1199]
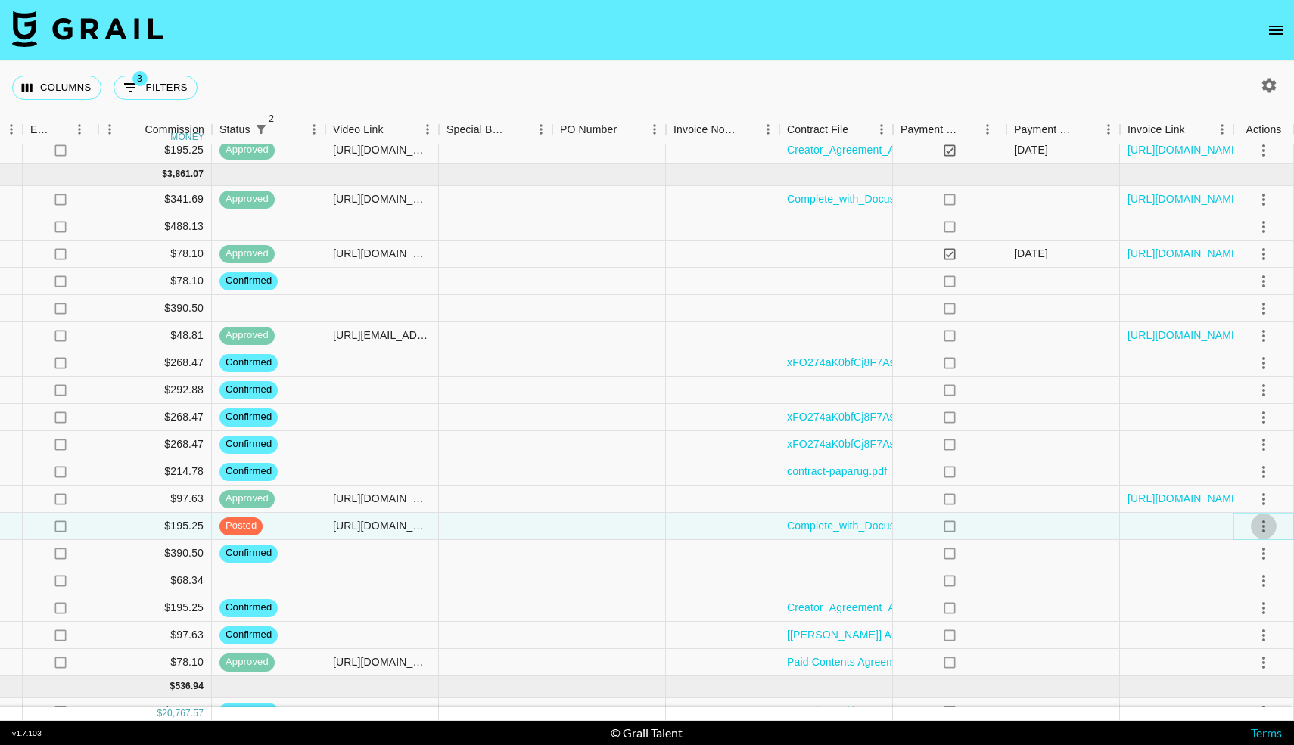
click at [1267, 524] on icon "select merge strategy" at bounding box center [1263, 526] width 18 height 18
click at [1219, 666] on div "Approve" at bounding box center [1230, 668] width 46 height 18
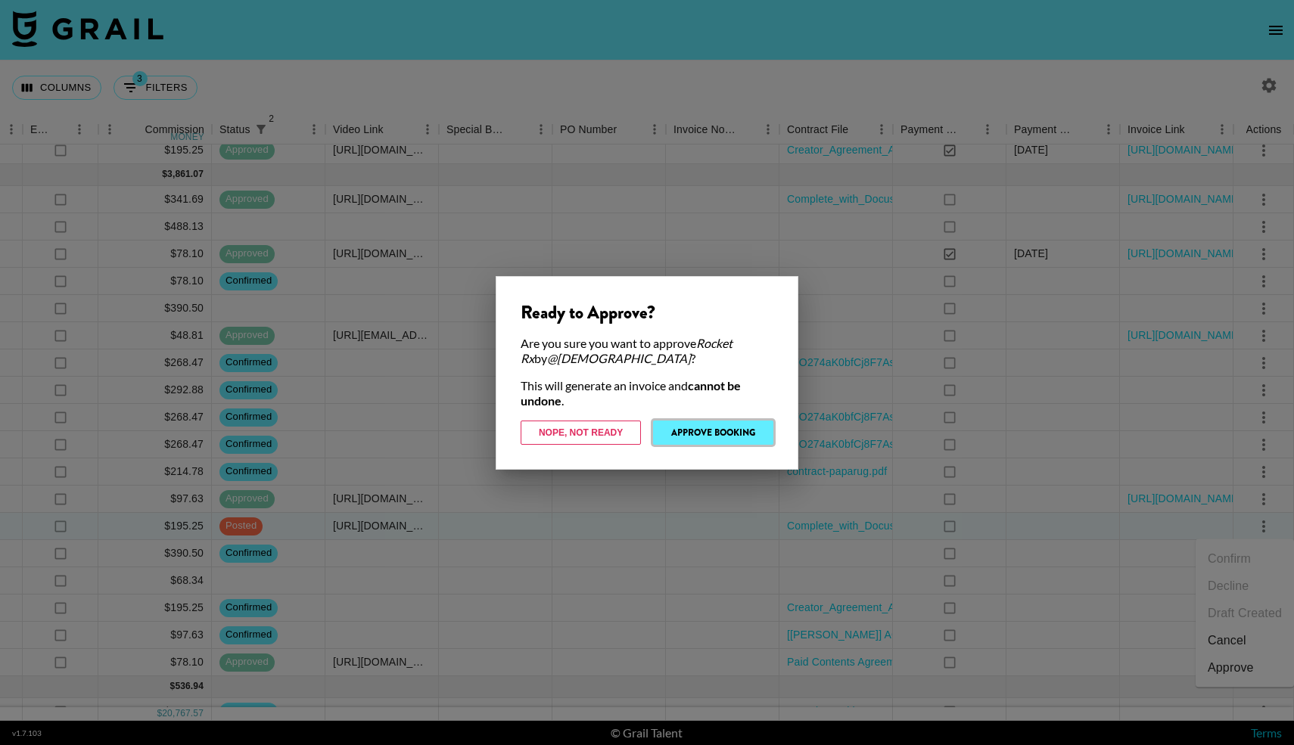
click at [737, 432] on button "Approve Booking" at bounding box center [713, 433] width 120 height 24
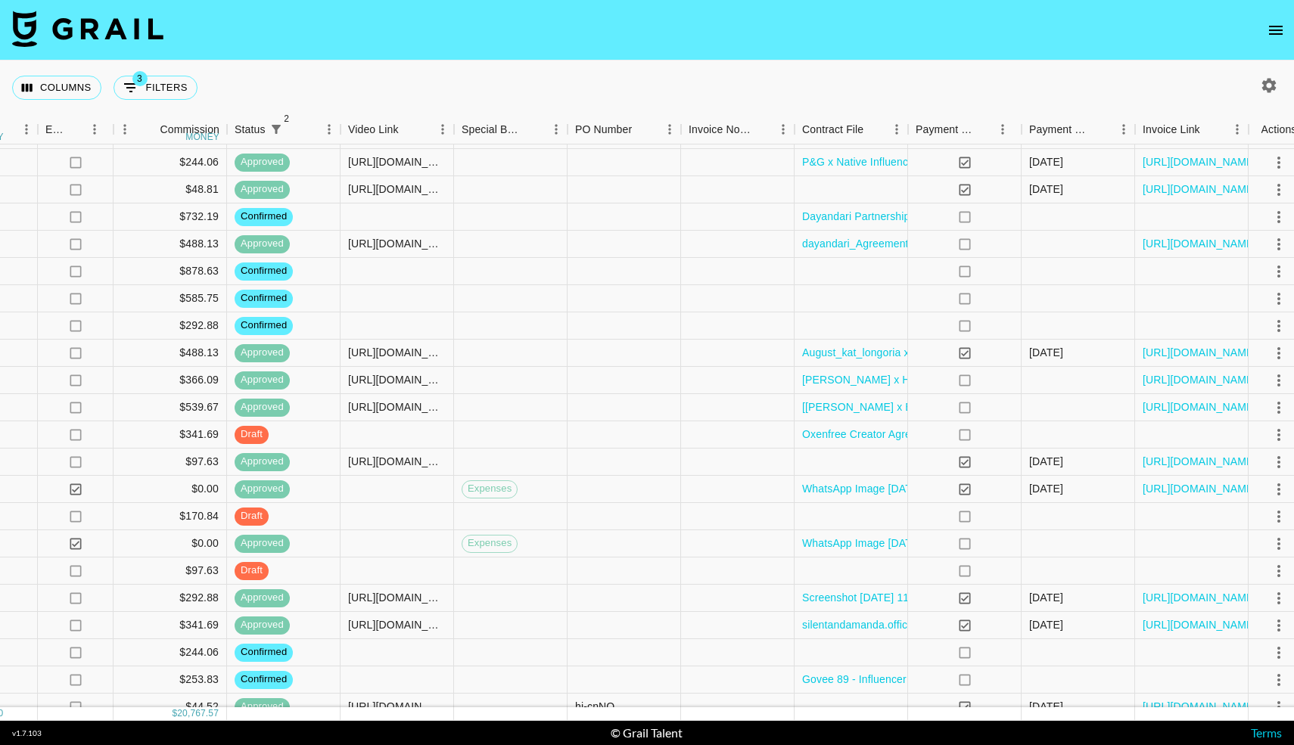
scroll to position [1478, 1199]
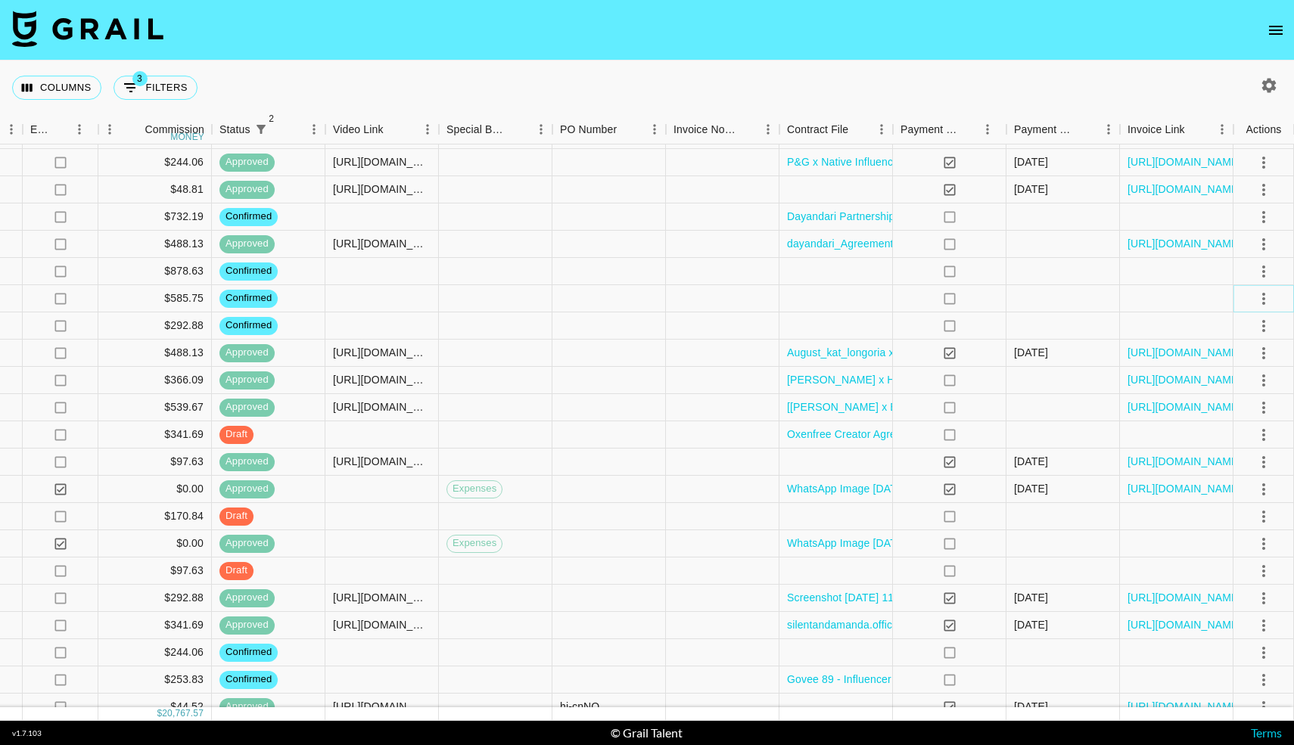
click at [1262, 297] on icon "select merge strategy" at bounding box center [1263, 299] width 18 height 18
click at [1230, 383] on li "Draft Created" at bounding box center [1244, 385] width 98 height 27
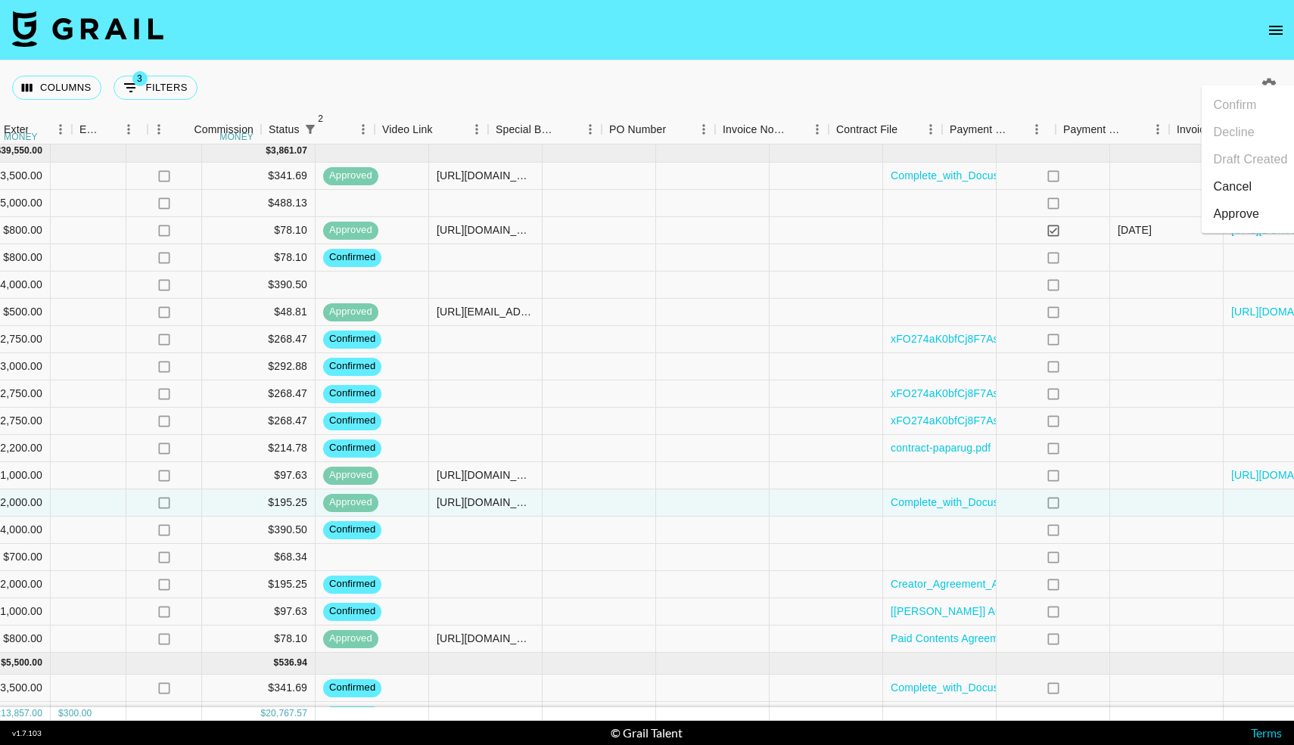
scroll to position [2194, 1199]
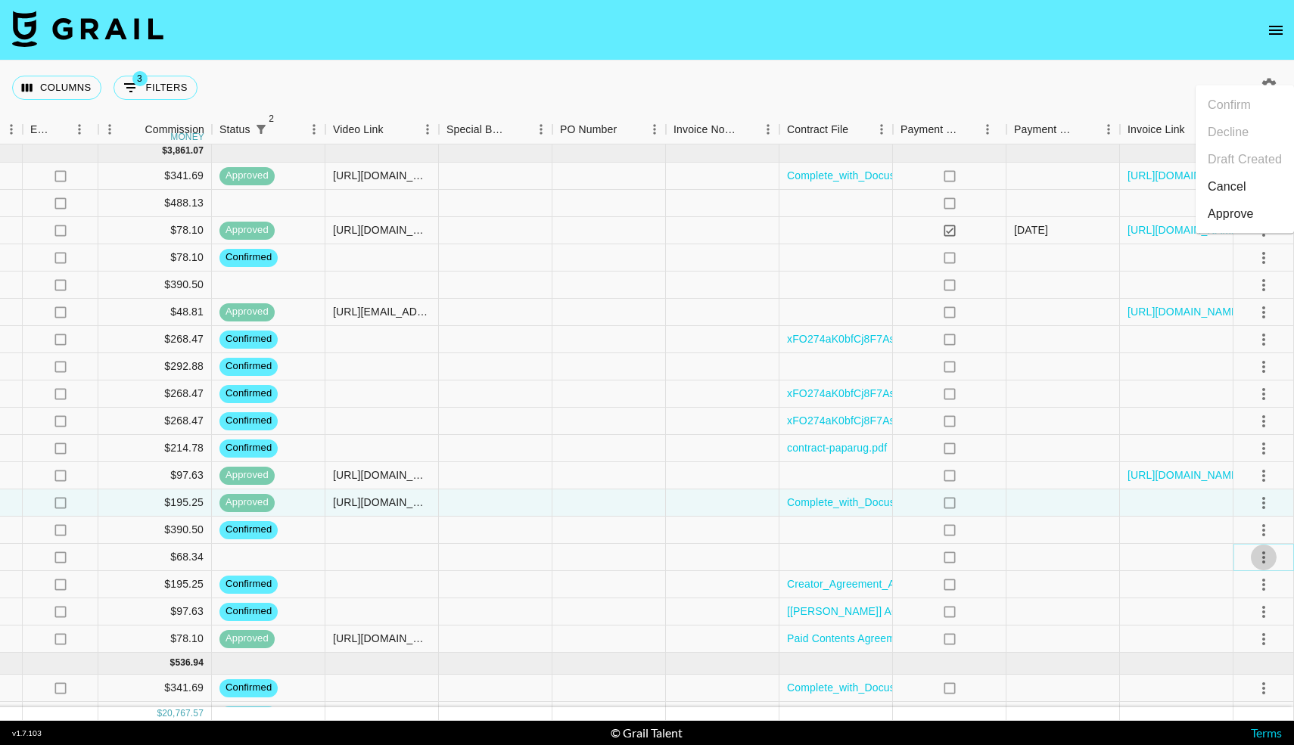
click at [1272, 551] on button "select merge strategy" at bounding box center [1264, 558] width 26 height 26
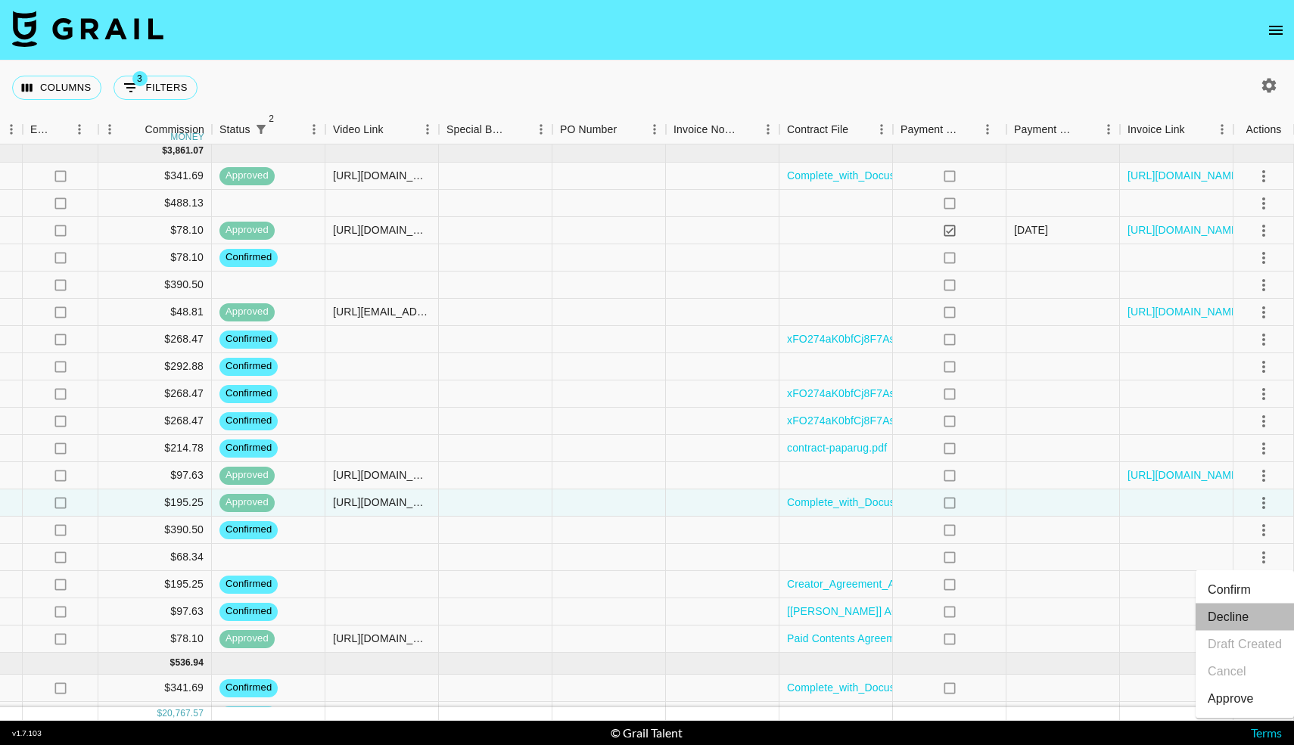
click at [1235, 611] on li "Decline" at bounding box center [1244, 617] width 98 height 27
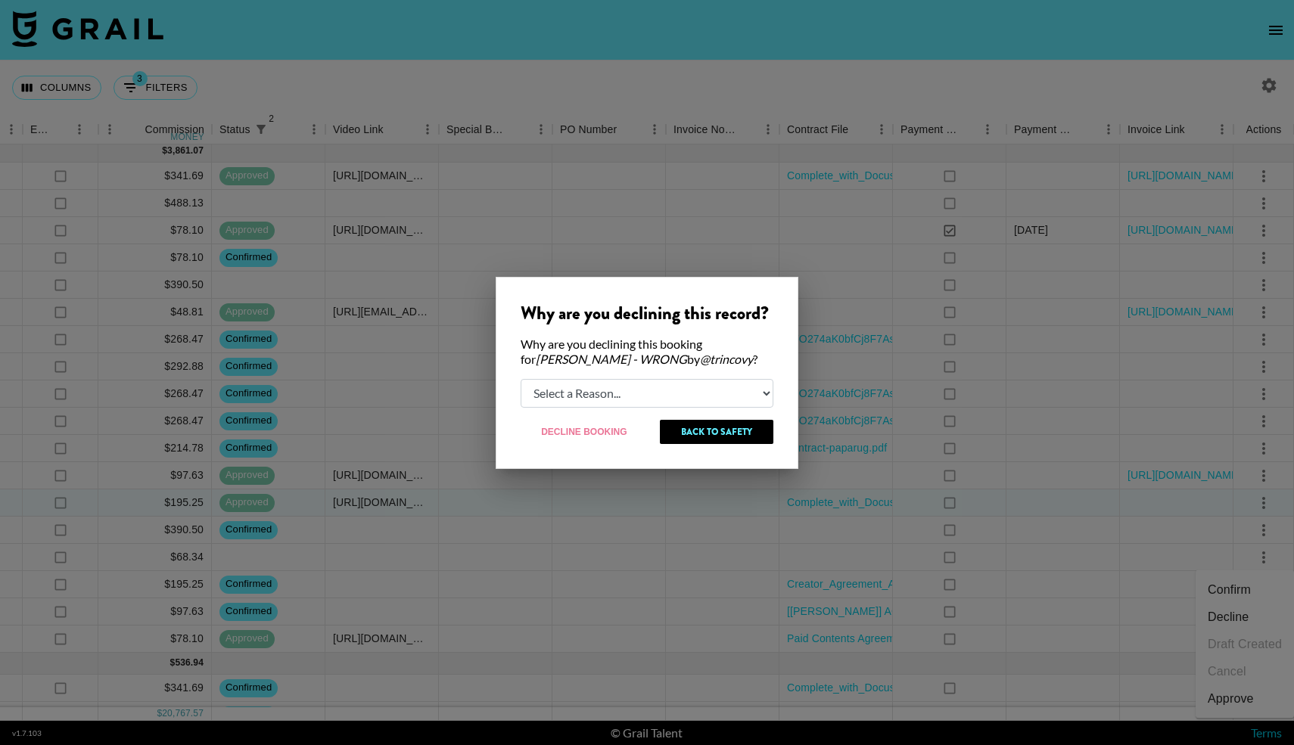
click at [686, 391] on select "Select a Reason... Relogging this deal due to a data issue The [PERSON_NAME] ca…" at bounding box center [646, 393] width 253 height 29
select select "creator_decline"
click at [520, 379] on select "Select a Reason... Relogging this deal due to a data issue The [PERSON_NAME] ca…" at bounding box center [646, 393] width 253 height 29
click at [602, 429] on button "Decline Booking" at bounding box center [584, 432] width 128 height 24
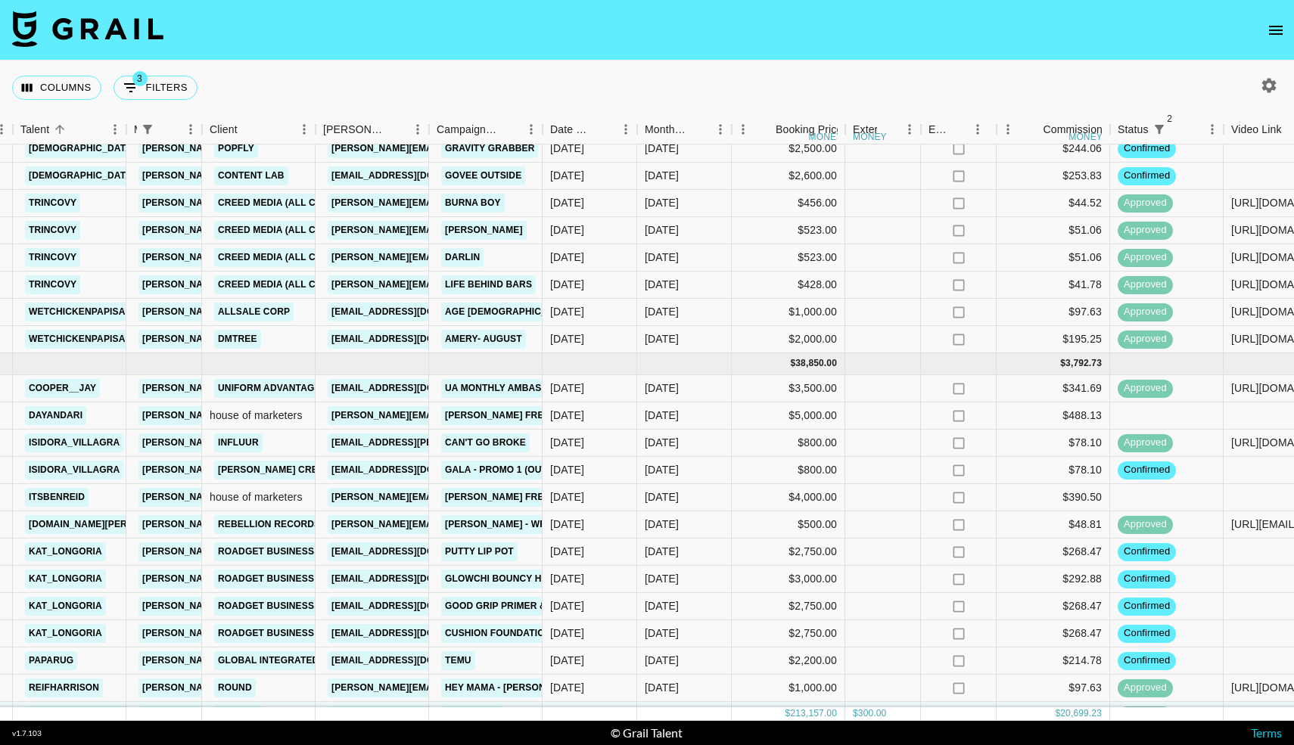
scroll to position [1980, 301]
